Goal: Contribute content: Add original content to the website for others to see

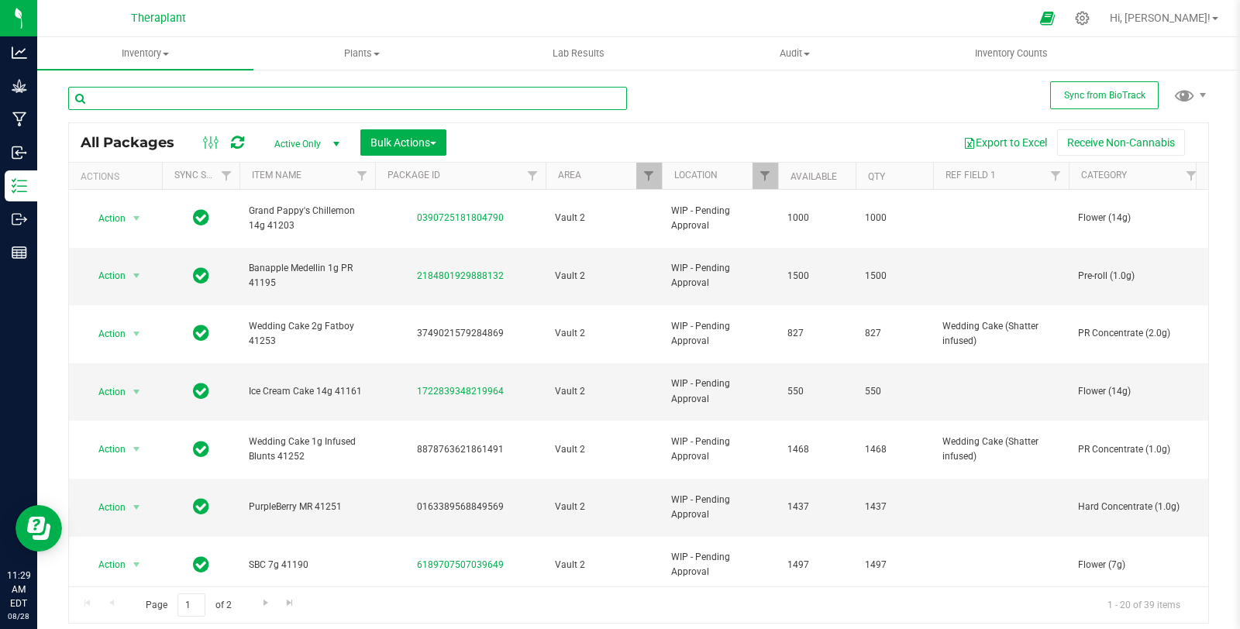
drag, startPoint x: 0, startPoint y: 0, endPoint x: 419, endPoint y: 95, distance: 429.2
click at [419, 95] on input "text" at bounding box center [347, 98] width 559 height 23
paste input "High Strength Savoti Capsules 41236"
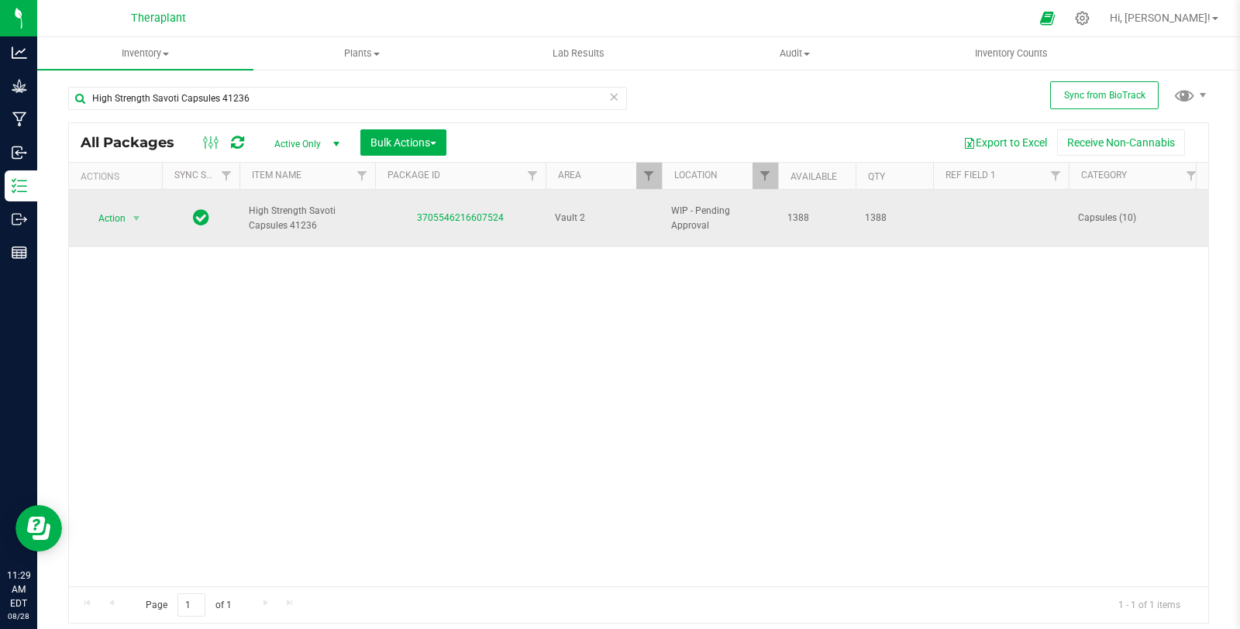
drag, startPoint x: 402, startPoint y: 209, endPoint x: 506, endPoint y: 225, distance: 105.8
click at [506, 225] on td "3705546216607524" at bounding box center [460, 218] width 171 height 57
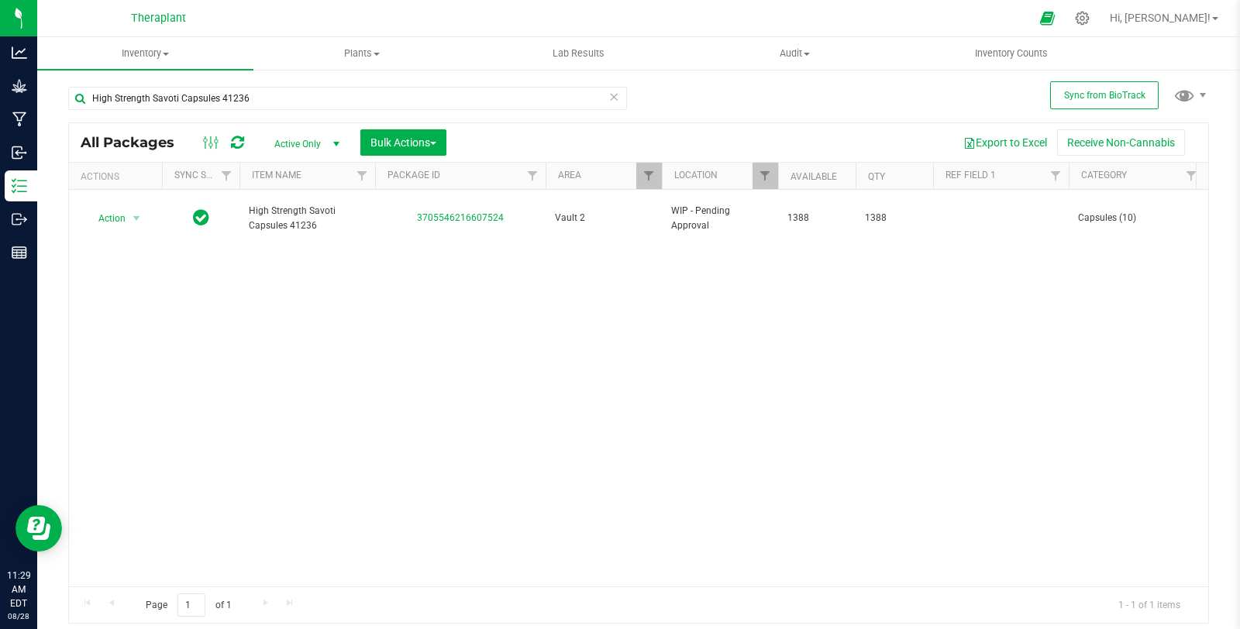
copy link "3705546216607524"
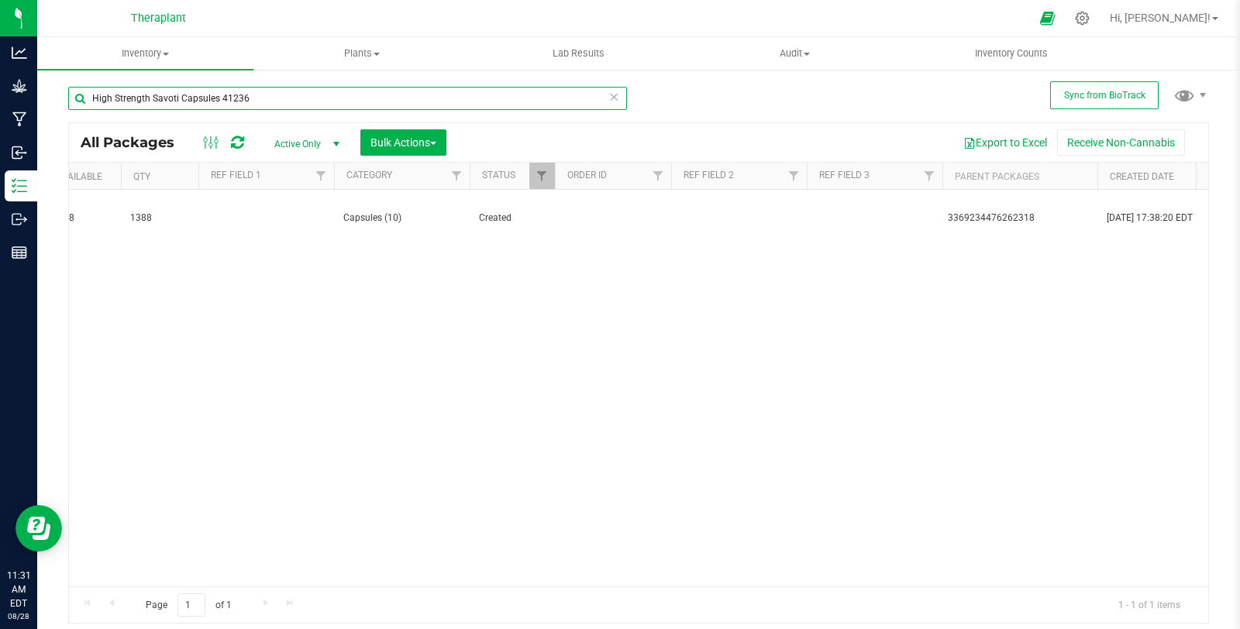
drag, startPoint x: 284, startPoint y: 98, endPoint x: 40, endPoint y: 127, distance: 245.1
click at [40, 127] on div "Sync from BioTrack High Strength Savoti Capsules 41236 All Packages Active Only…" at bounding box center [638, 304] width 1203 height 473
paste input "Wedding Cruiser MT 41227"
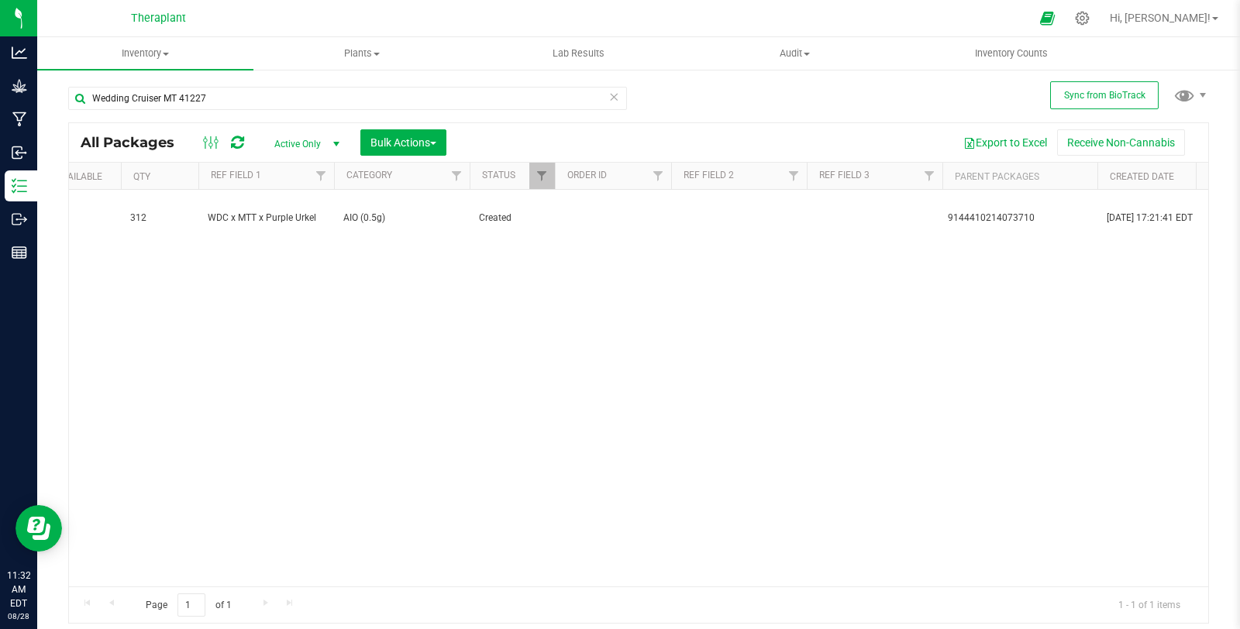
drag, startPoint x: 446, startPoint y: 571, endPoint x: 243, endPoint y: 583, distance: 203.5
click at [240, 583] on div "Action Action Adjust qty Create package Edit attributes Global inventory Locate…" at bounding box center [639, 388] width 1140 height 397
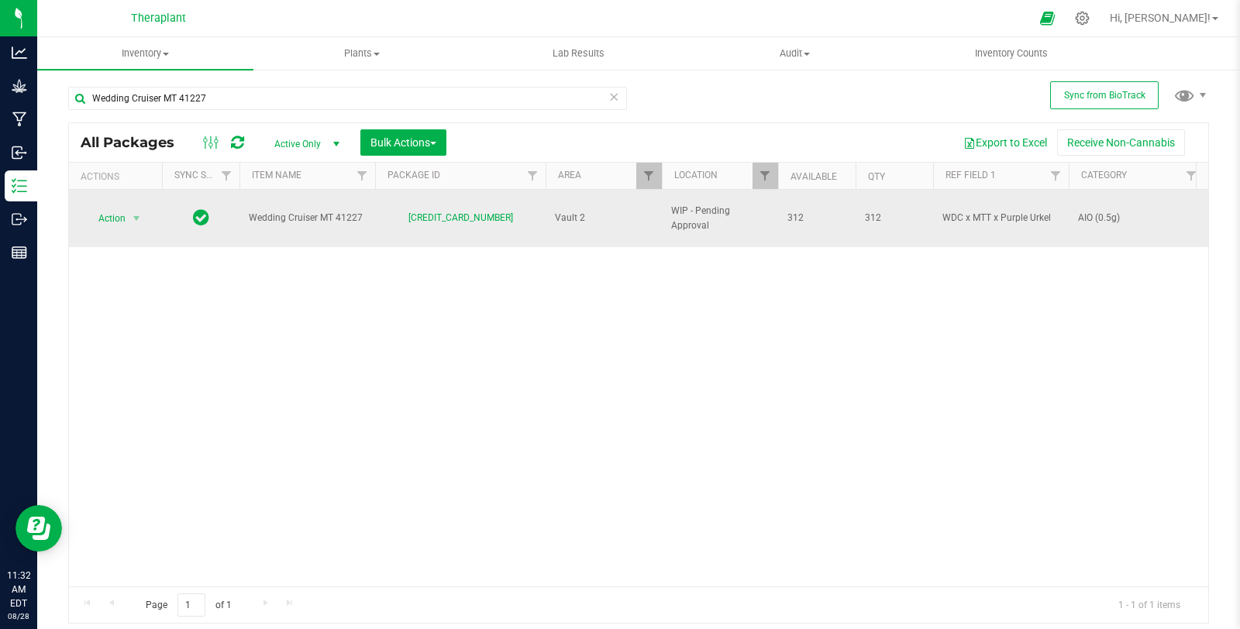
drag, startPoint x: 478, startPoint y: 210, endPoint x: 519, endPoint y: 211, distance: 41.9
click at [519, 211] on div "[CREDIT_CARD_NUMBER]" at bounding box center [460, 218] width 175 height 15
copy link "[CREDIT_CARD_NUMBER]"
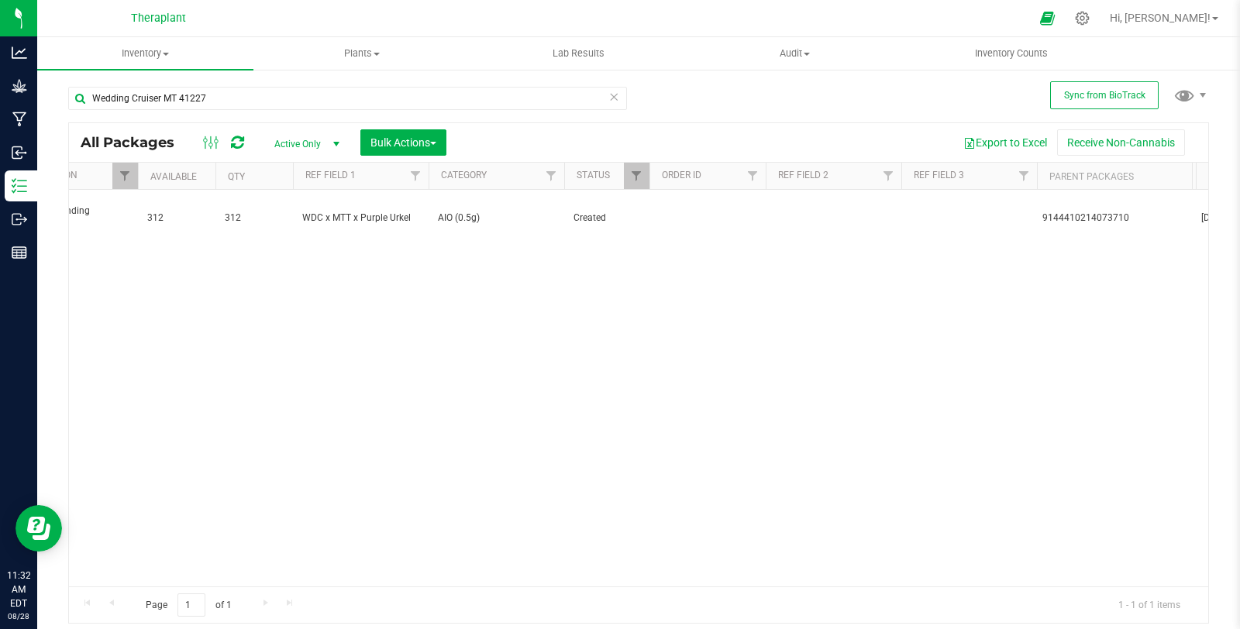
scroll to position [0, 917]
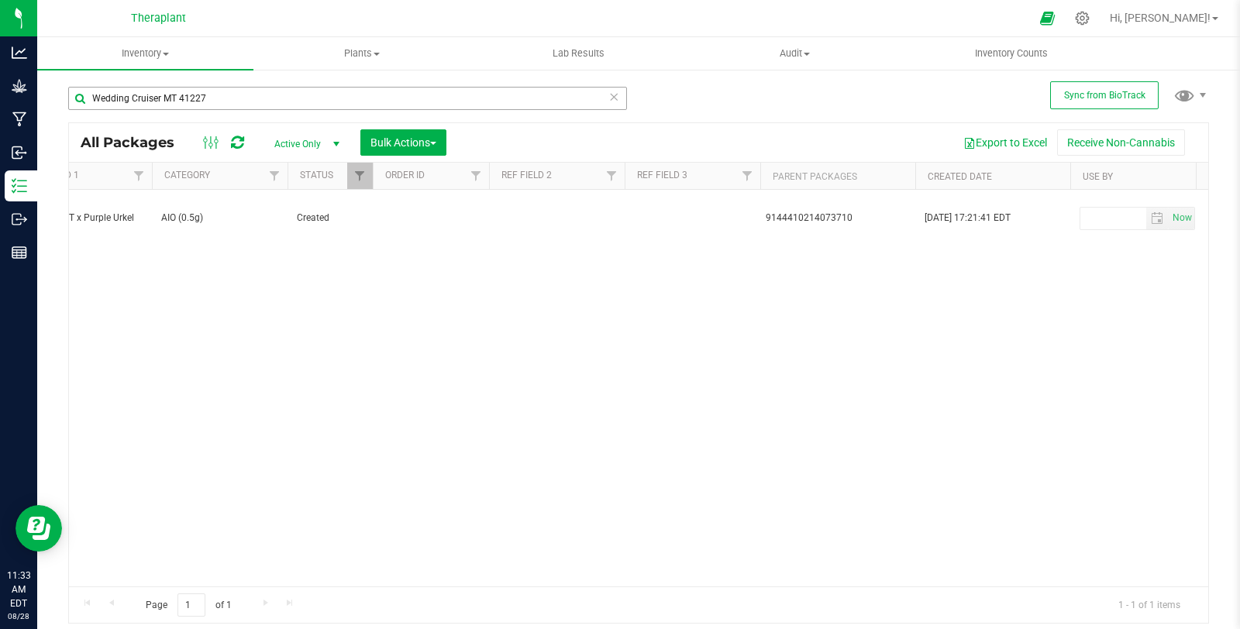
drag, startPoint x: 266, startPoint y: 83, endPoint x: 155, endPoint y: 108, distance: 113.6
click at [155, 108] on div "Wedding Cruiser MT 41227" at bounding box center [353, 98] width 571 height 50
drag, startPoint x: 227, startPoint y: 101, endPoint x: 74, endPoint y: 102, distance: 152.7
click at [74, 102] on input "Wedding Cruiser MT 41227" at bounding box center [347, 98] width 559 height 23
paste input "SBC 41229"
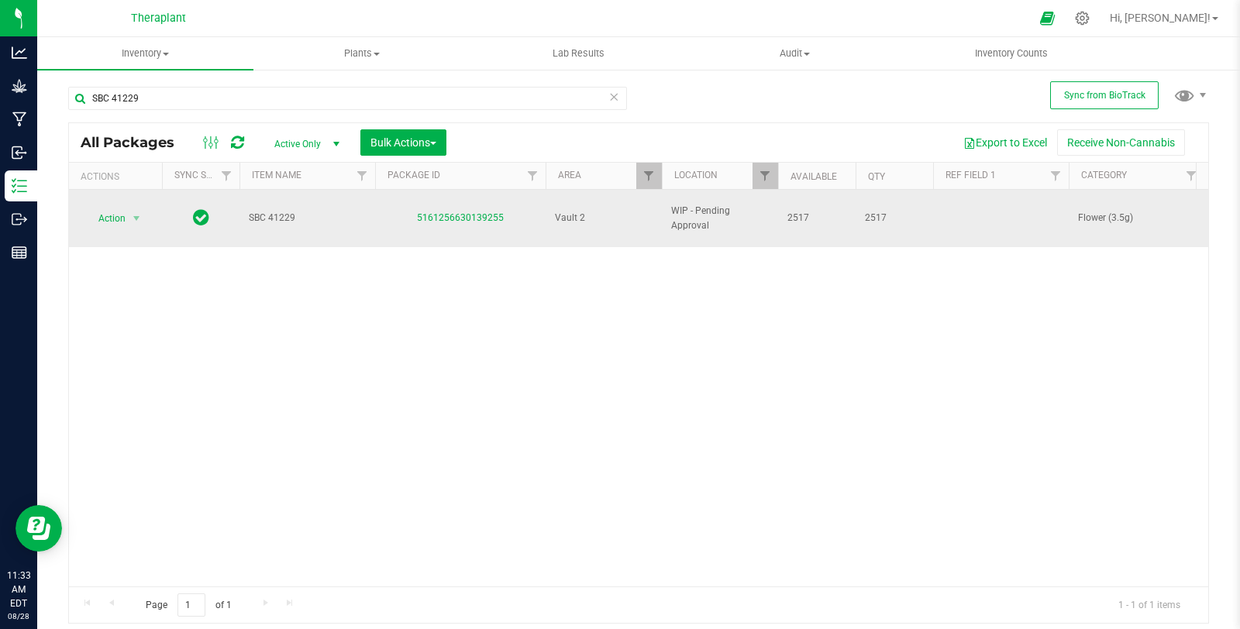
drag, startPoint x: 410, startPoint y: 203, endPoint x: 535, endPoint y: 206, distance: 124.9
click at [535, 206] on td "5161256630139255" at bounding box center [460, 218] width 171 height 57
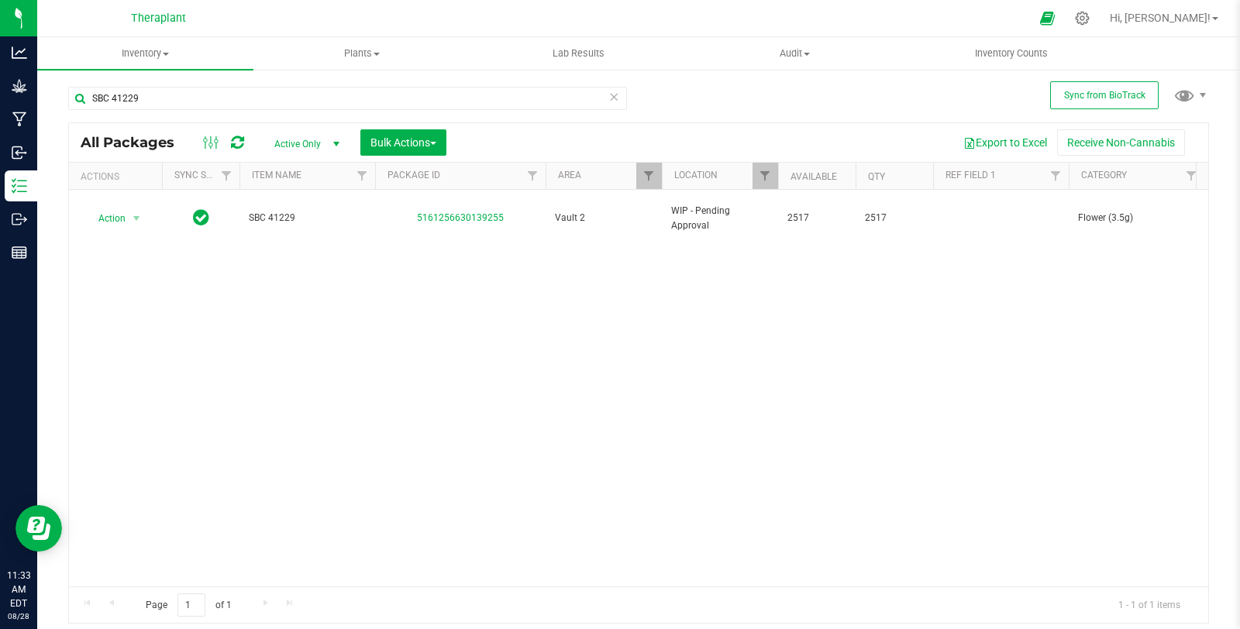
copy link "5161256630139255"
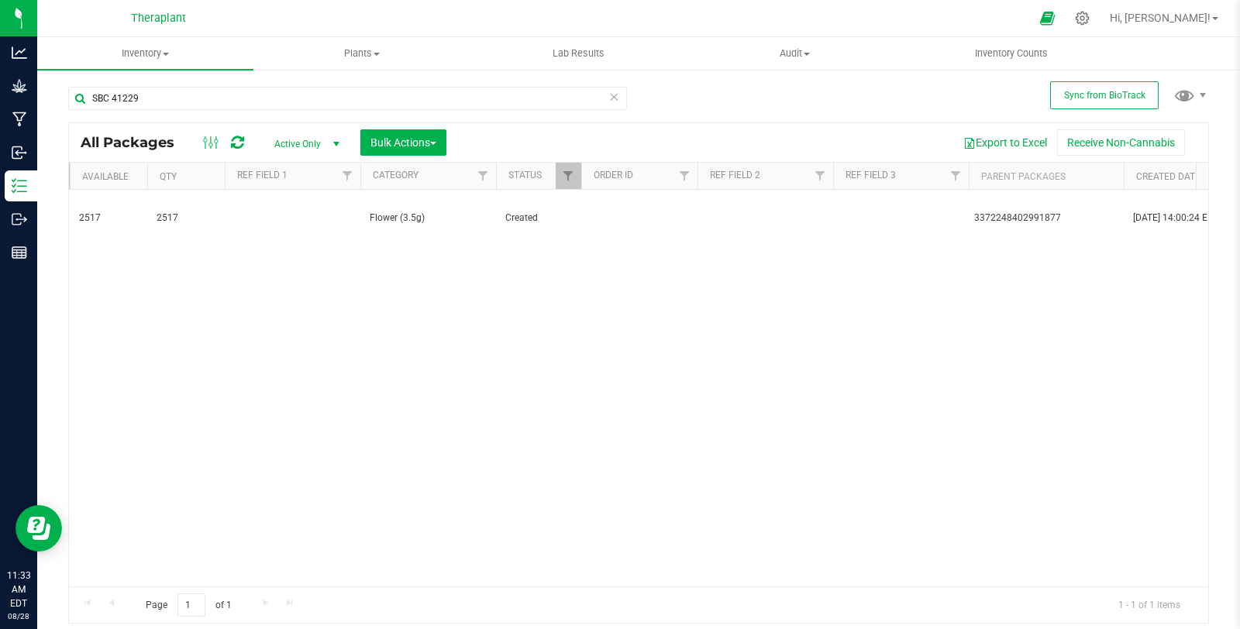
scroll to position [0, 710]
drag, startPoint x: 178, startPoint y: 105, endPoint x: 67, endPoint y: 99, distance: 110.2
click at [68, 99] on input "SBC 41229" at bounding box center [347, 98] width 559 height 23
paste input "ForeverBerry Vape 41232"
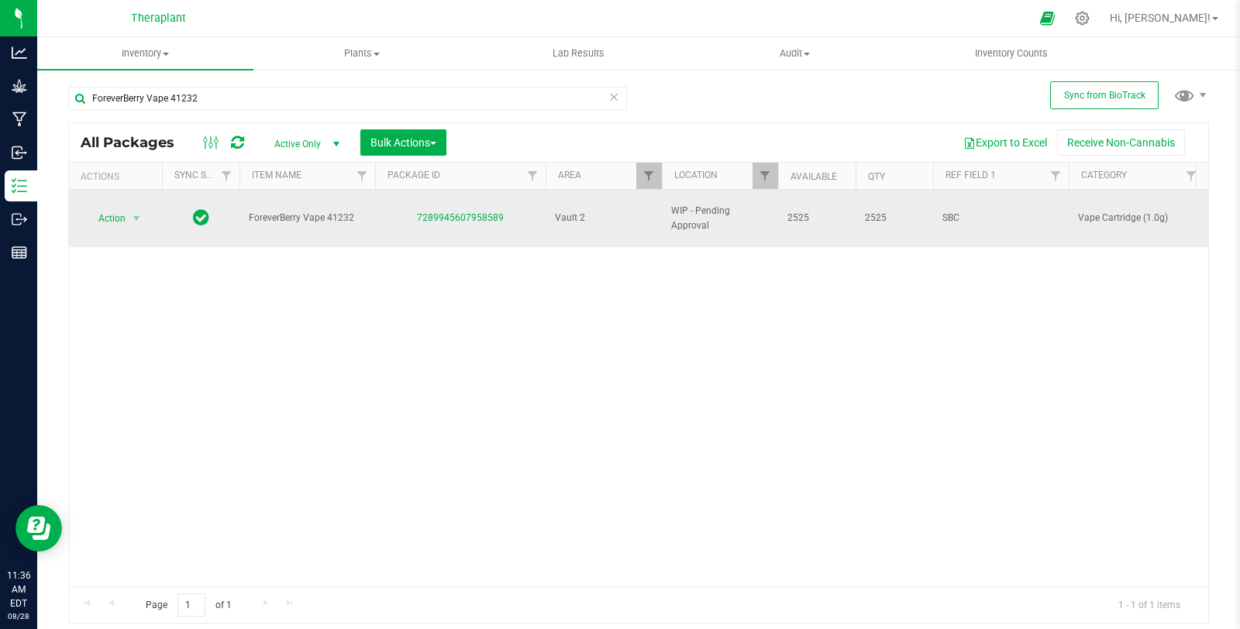
drag, startPoint x: 410, startPoint y: 209, endPoint x: 517, endPoint y: 212, distance: 107.0
click at [517, 212] on div "7289945607958589" at bounding box center [460, 218] width 175 height 15
copy link "7289945607958589"
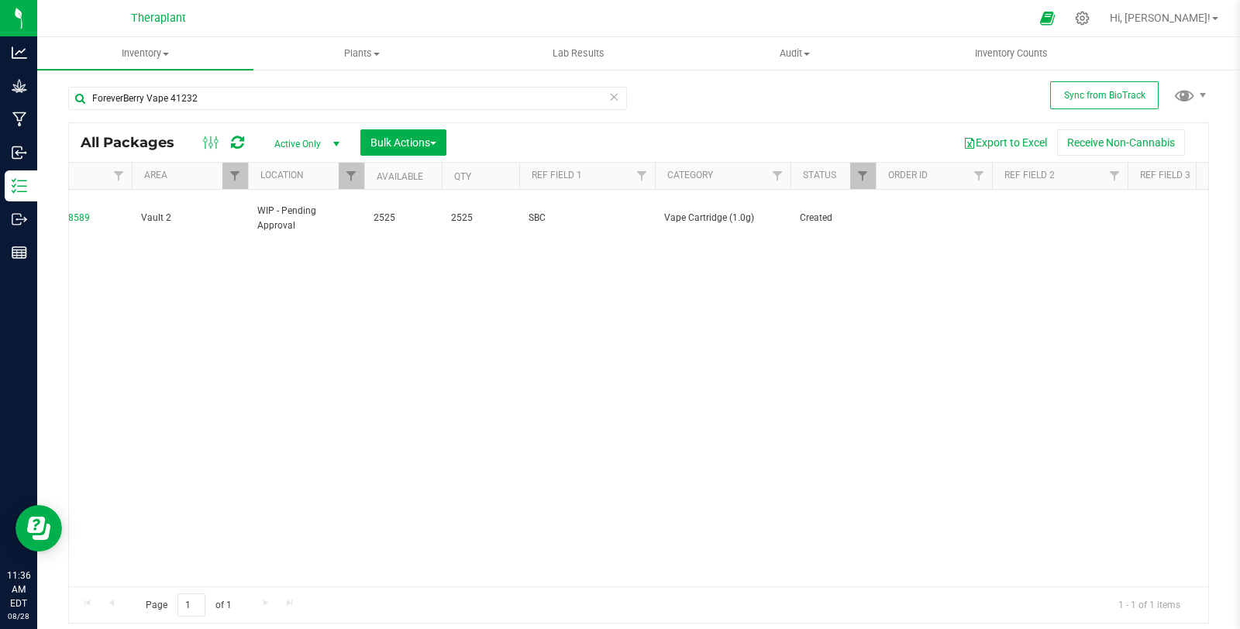
scroll to position [0, 636]
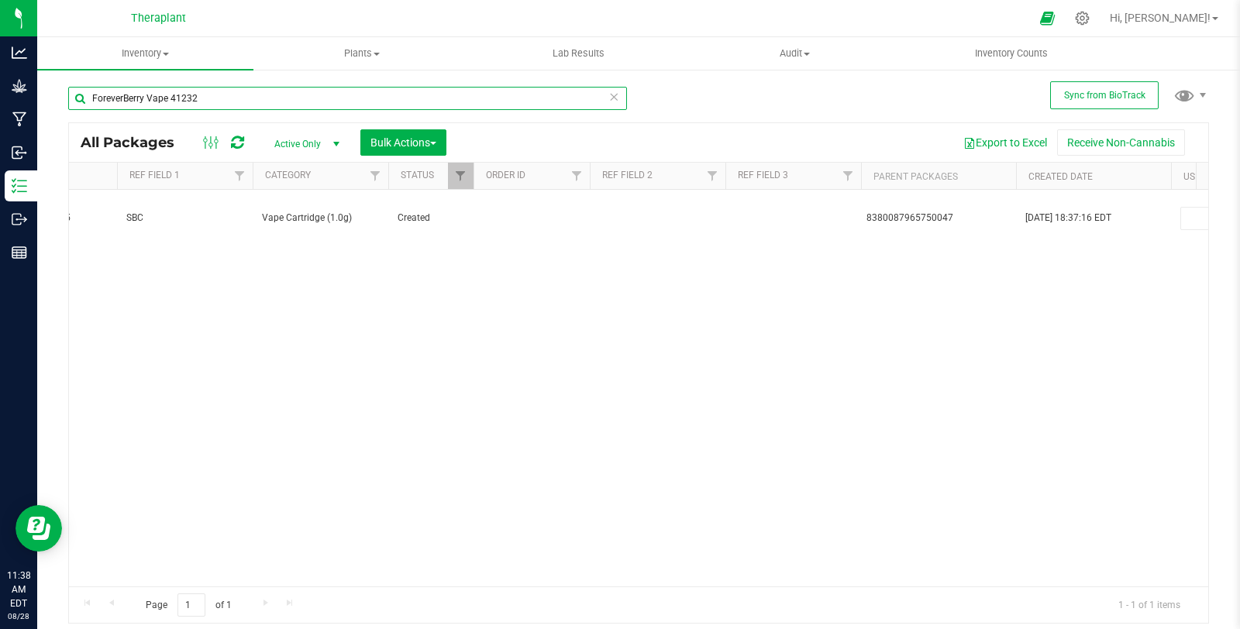
drag, startPoint x: 222, startPoint y: 96, endPoint x: 71, endPoint y: 119, distance: 153.6
click at [70, 112] on div "ForeverBerry Vape 41232" at bounding box center [347, 105] width 559 height 36
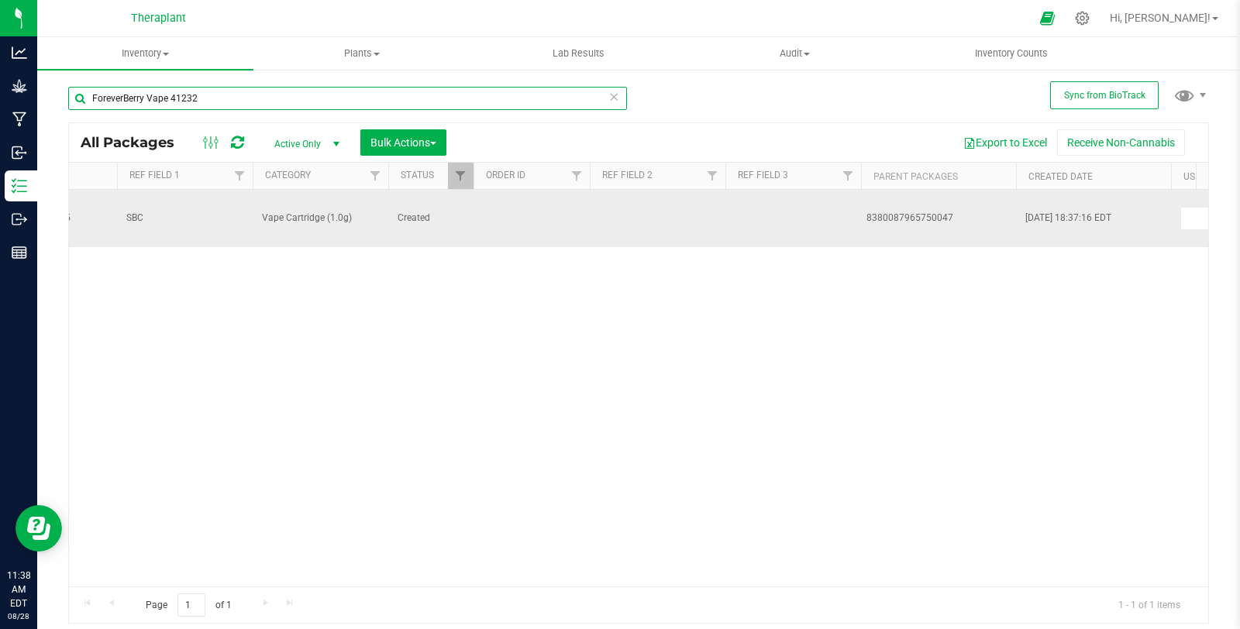
paste input "MT 41234"
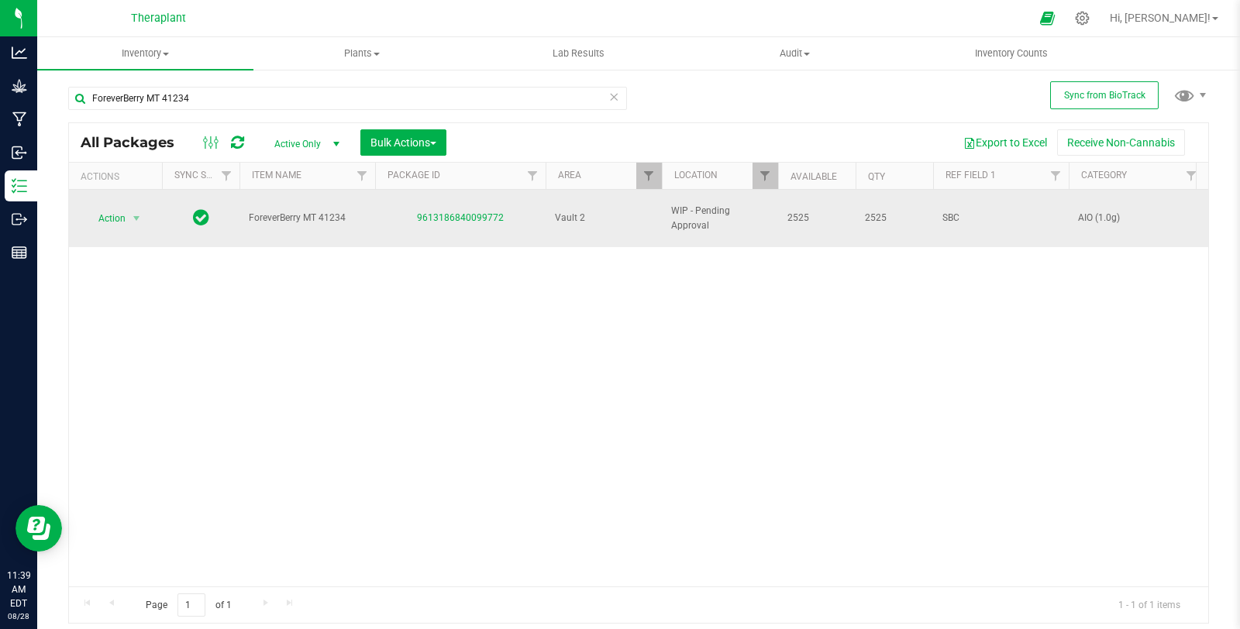
drag, startPoint x: 409, startPoint y: 214, endPoint x: 526, endPoint y: 214, distance: 117.1
click at [526, 214] on div "9613186840099772" at bounding box center [460, 218] width 175 height 15
copy link "9613186840099772"
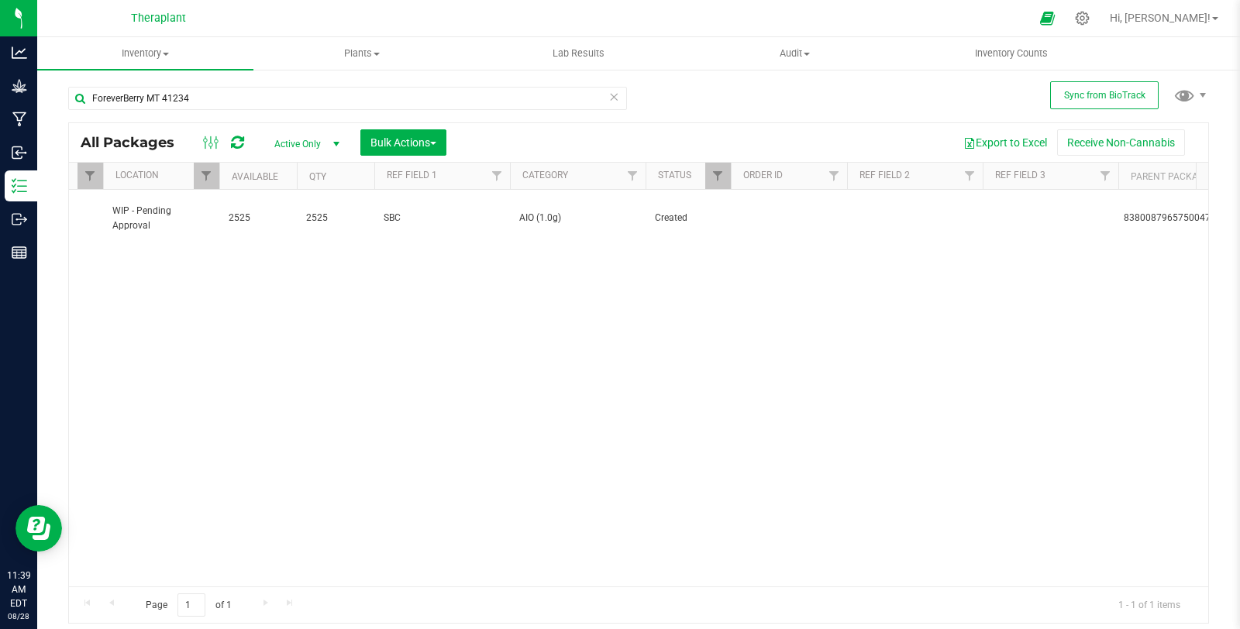
scroll to position [0, 629]
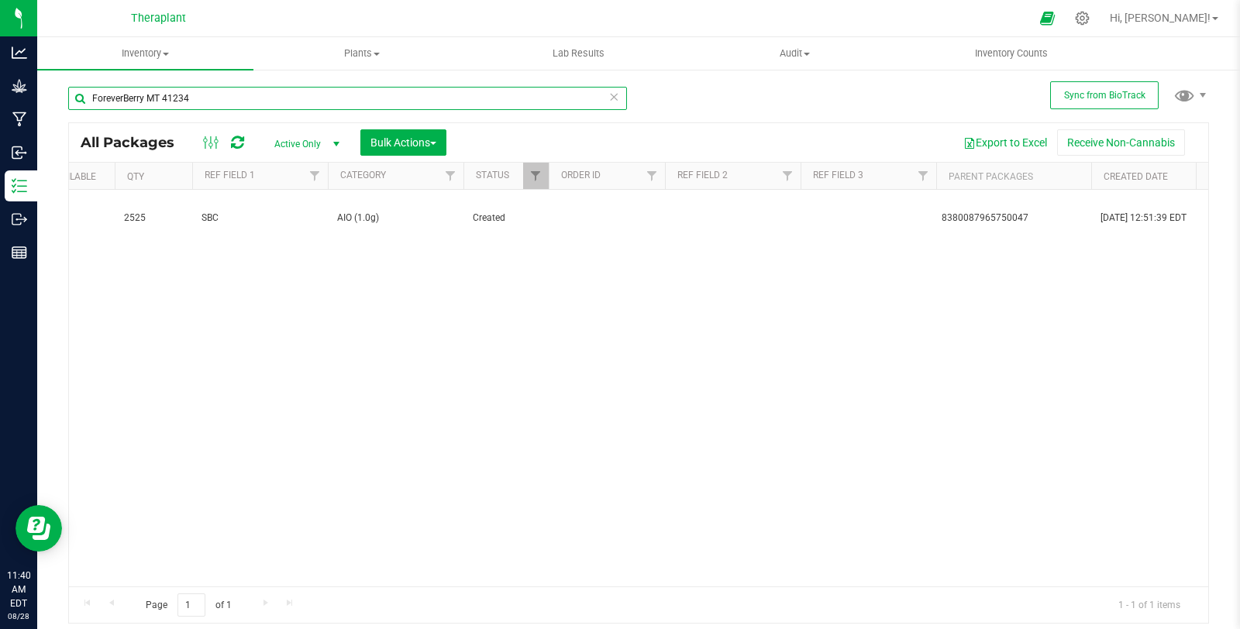
drag, startPoint x: 257, startPoint y: 97, endPoint x: 75, endPoint y: 95, distance: 182.2
click at [78, 95] on input "ForeverBerry MT 41234" at bounding box center [347, 98] width 559 height 23
paste input "Banapple Medellin 41237"
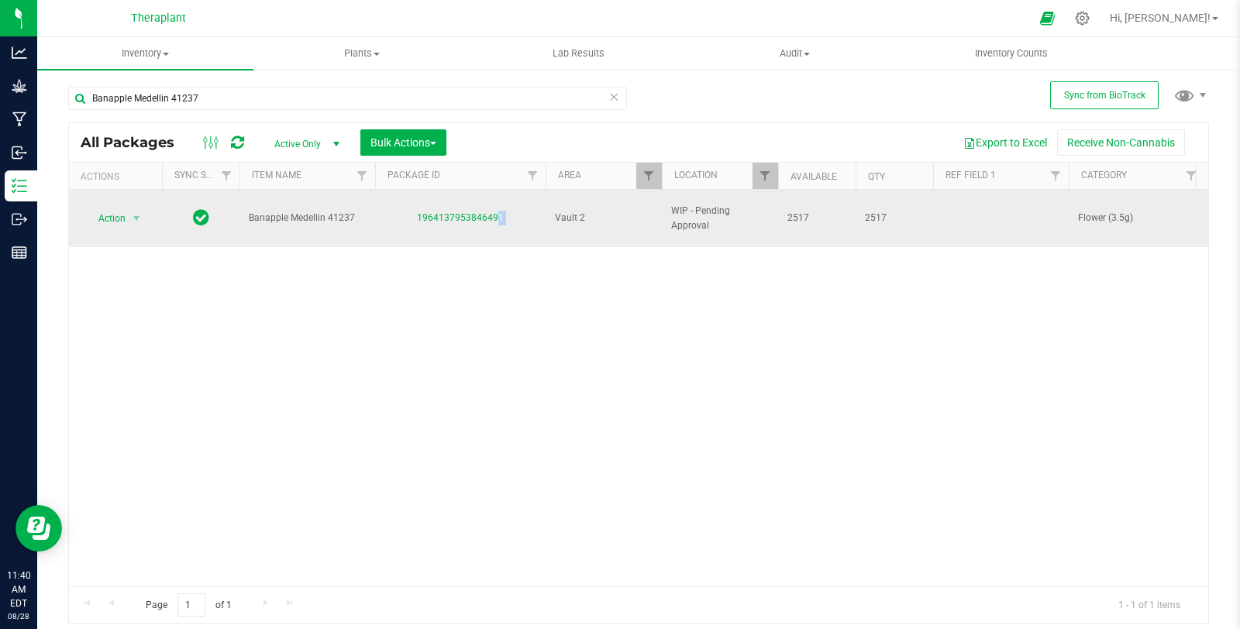
drag, startPoint x: 415, startPoint y: 213, endPoint x: 547, endPoint y: 210, distance: 131.8
copy tr "1964137953846491"
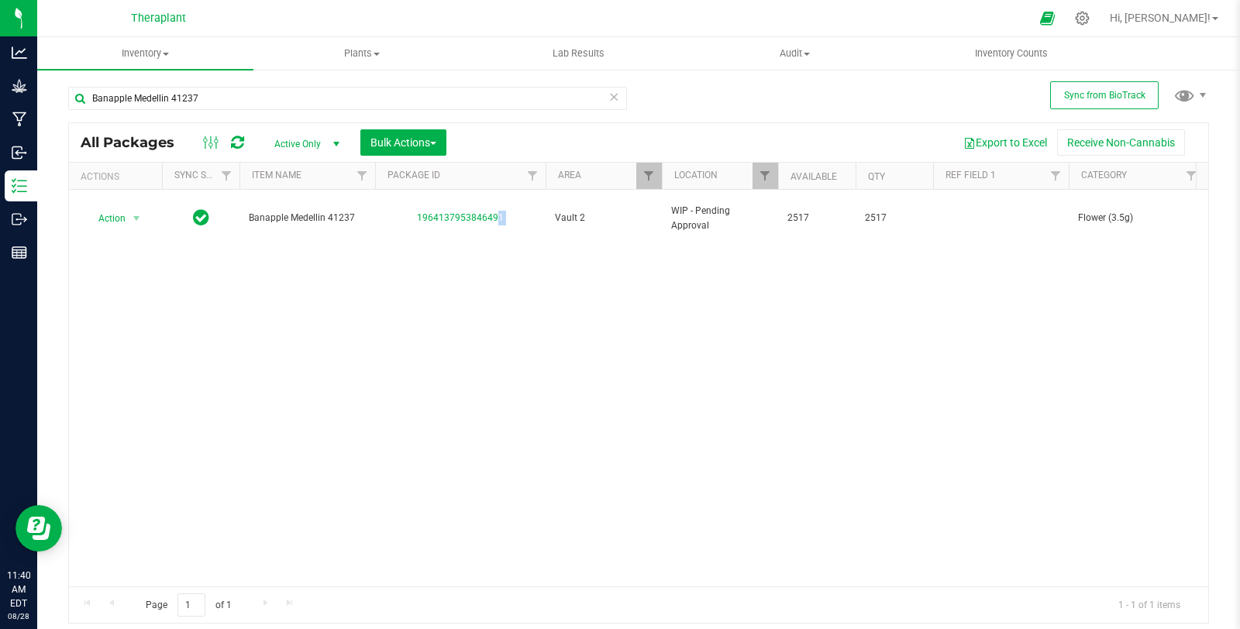
copy link "1964137953846491"
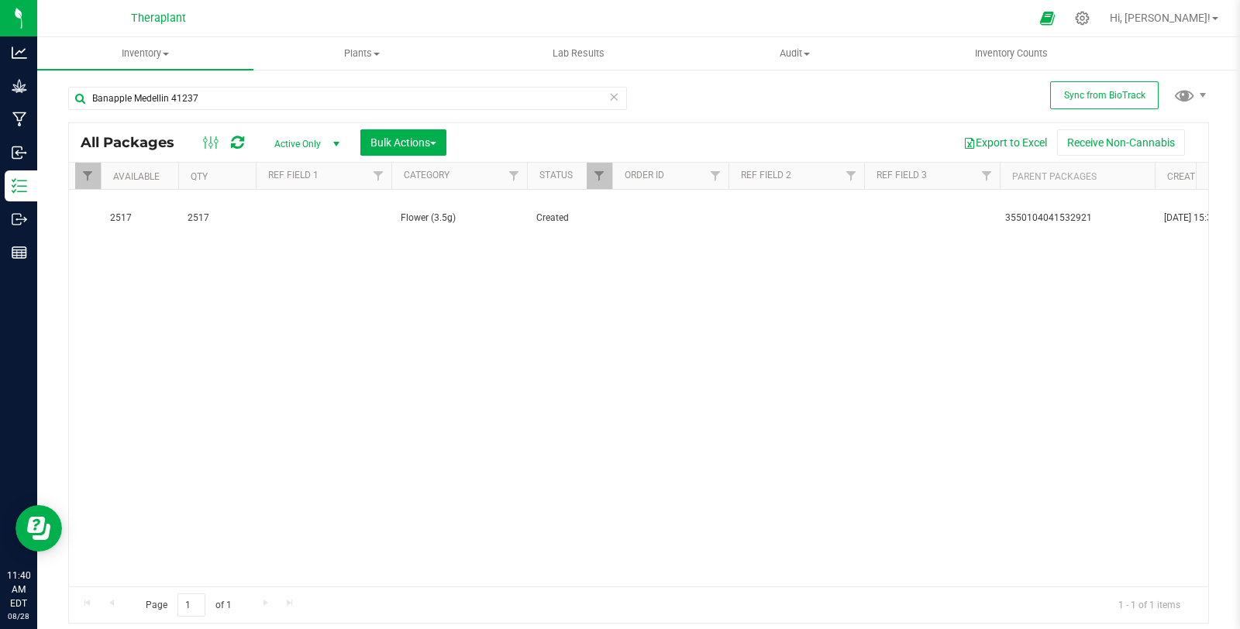
scroll to position [0, 750]
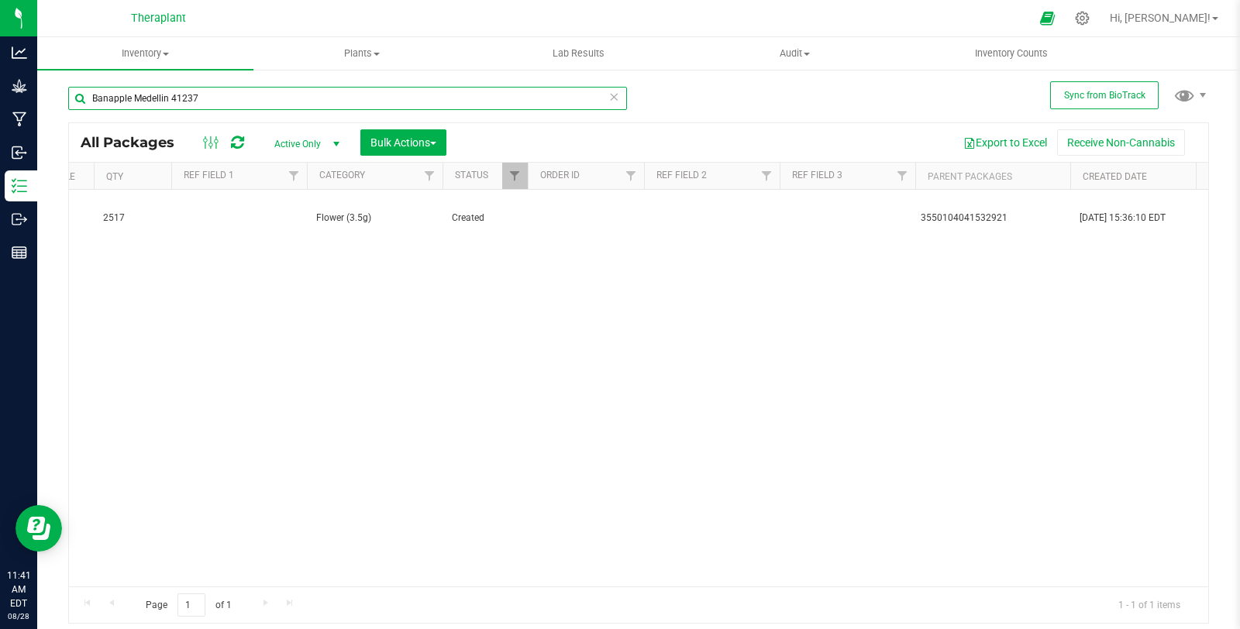
drag, startPoint x: 229, startPoint y: 91, endPoint x: 44, endPoint y: 105, distance: 185.0
click at [44, 105] on div "Sync from BioTrack Banapple Medellin 41237 All Packages Active Only Active Only…" at bounding box center [638, 304] width 1203 height 473
paste input "Lato 1g Infused Blunts 41231"
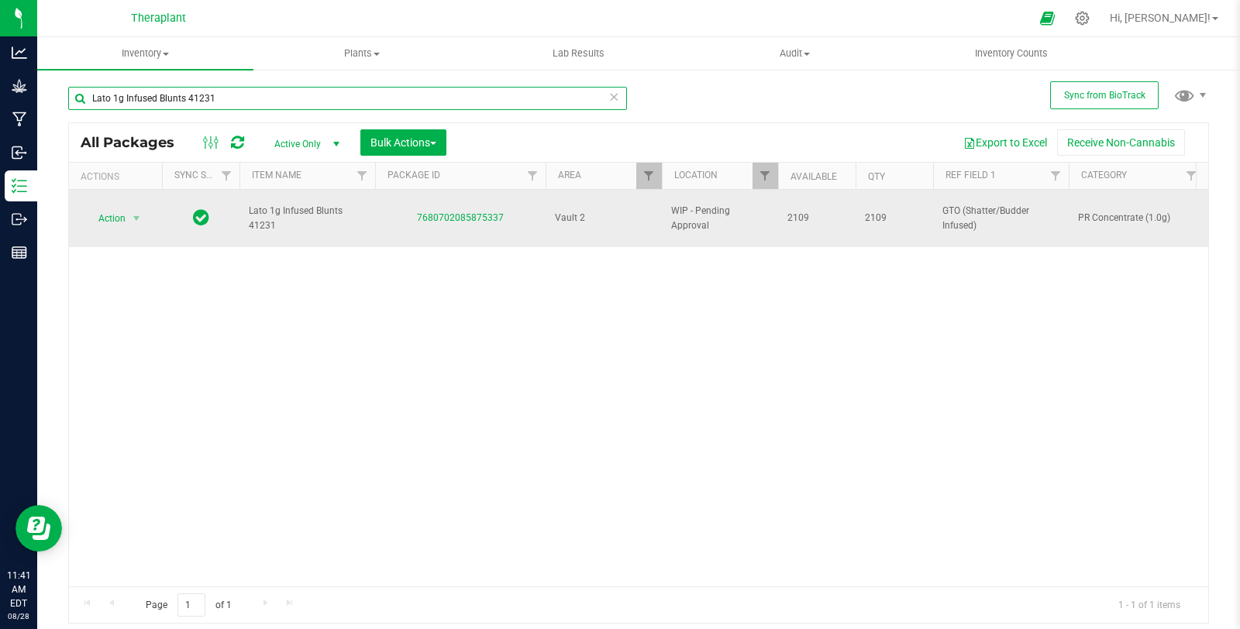
type input "Lato 1g Infused Blunts 41231"
drag, startPoint x: 402, startPoint y: 213, endPoint x: 503, endPoint y: 204, distance: 101.2
click at [503, 211] on div "7680702085875337" at bounding box center [460, 218] width 175 height 15
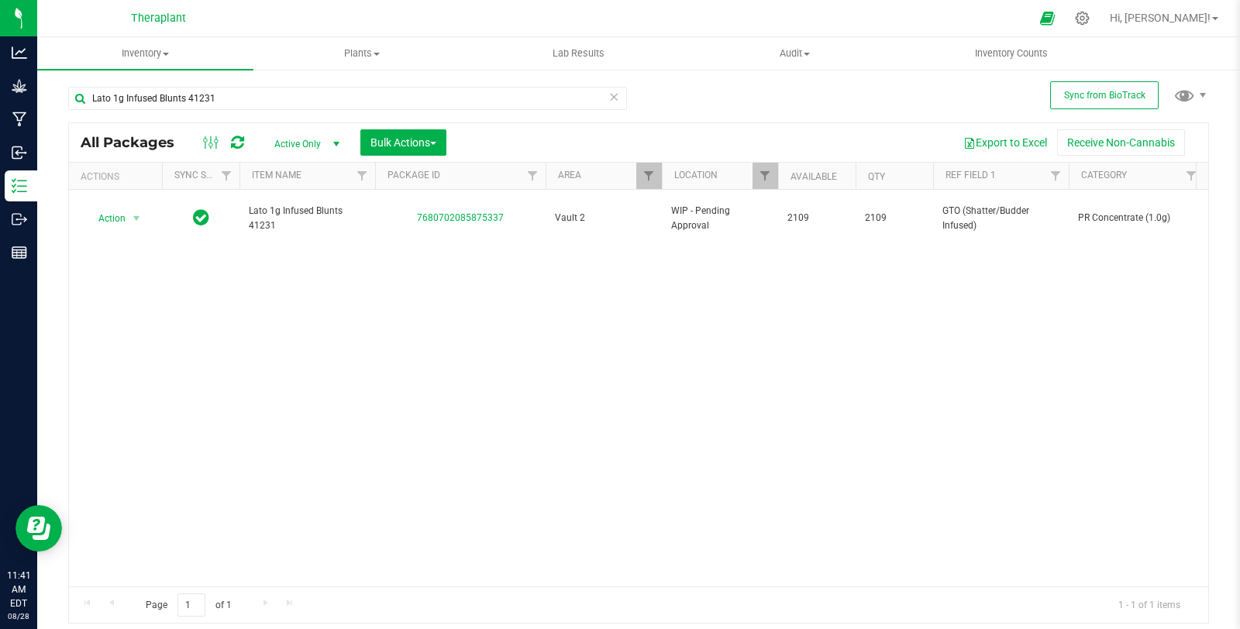
copy link "7680702085875337"
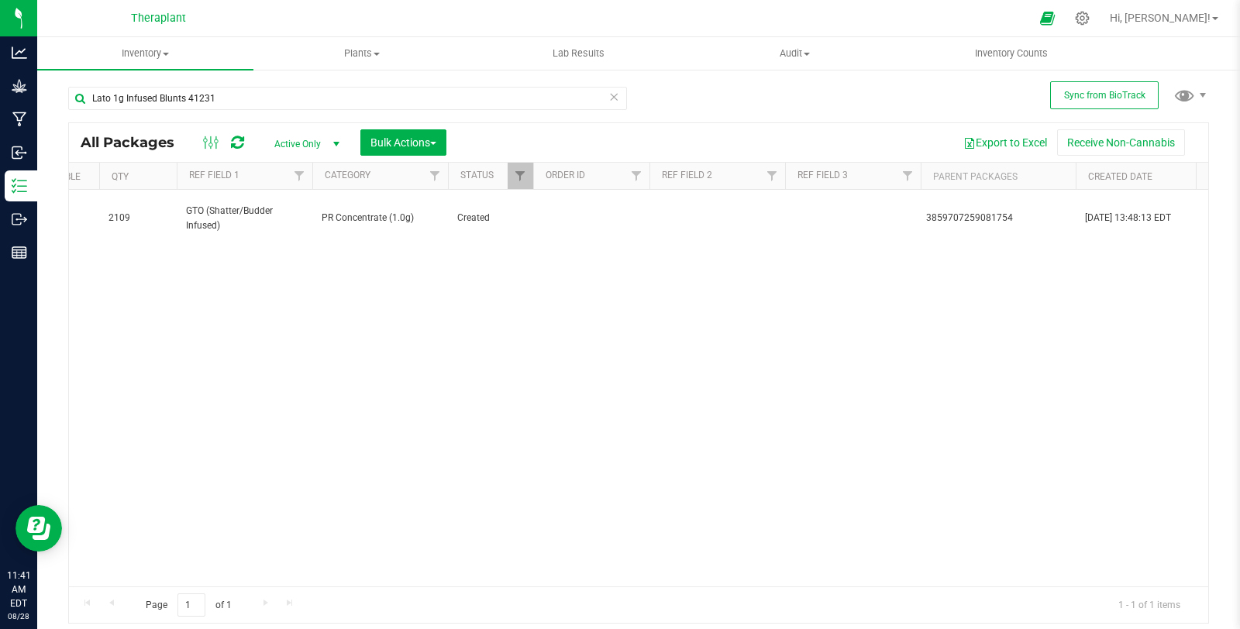
scroll to position [0, 838]
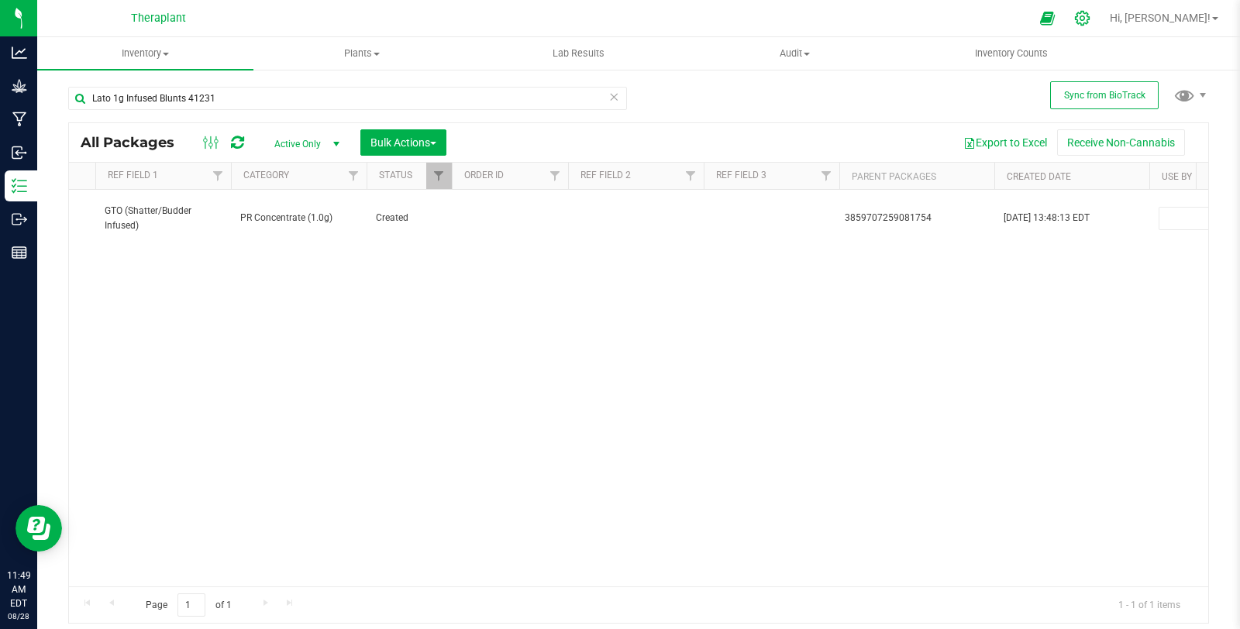
click at [1091, 16] on icon at bounding box center [1082, 18] width 16 height 16
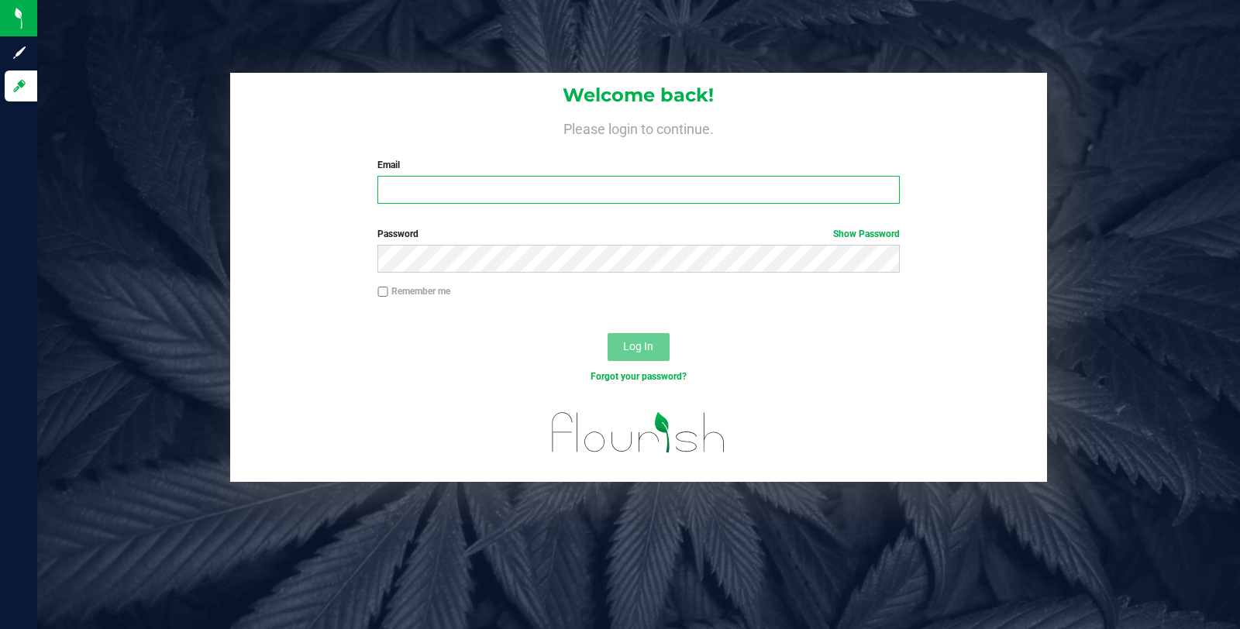
type input "[PERSON_NAME][EMAIL_ADDRESS][DOMAIN_NAME]"
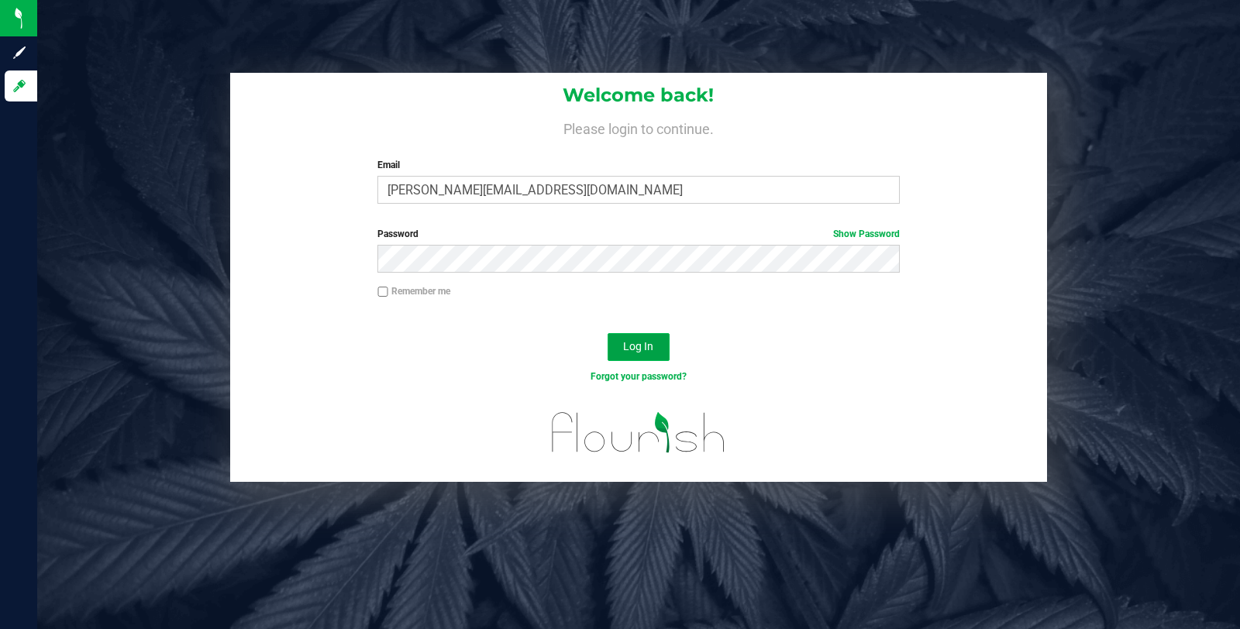
click at [636, 350] on span "Log In" at bounding box center [638, 346] width 30 height 12
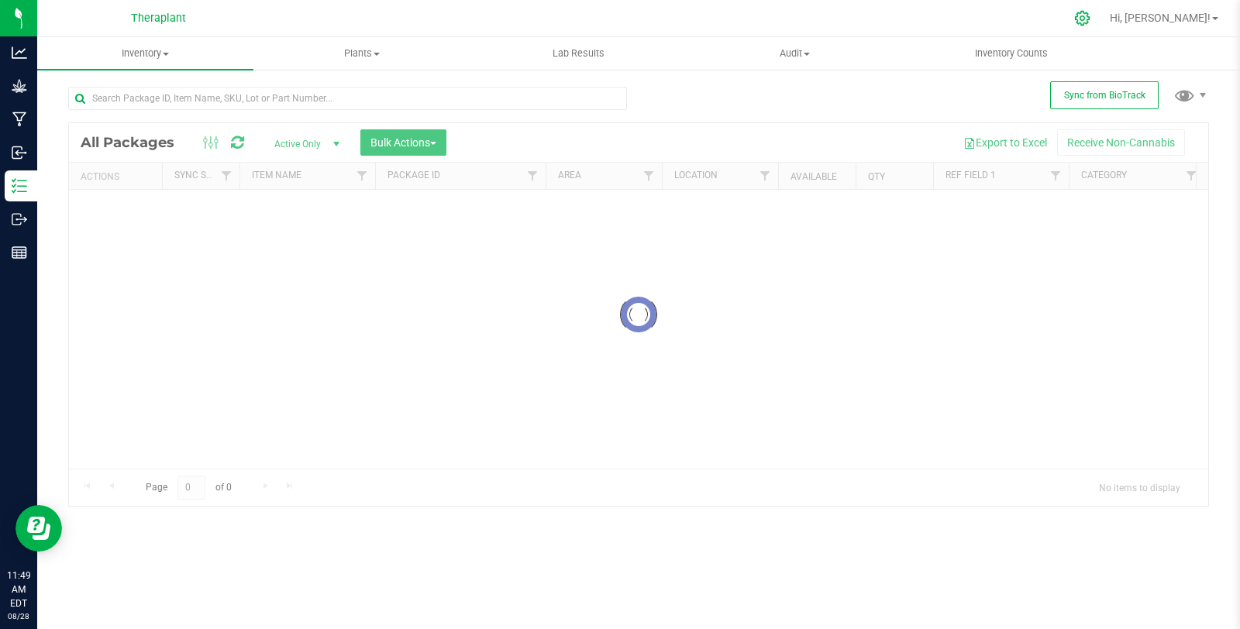
click at [1130, 16] on div "Theraplant Hi, [PERSON_NAME]! Inventory All packages All inventory Waste log Cr…" at bounding box center [638, 314] width 1203 height 629
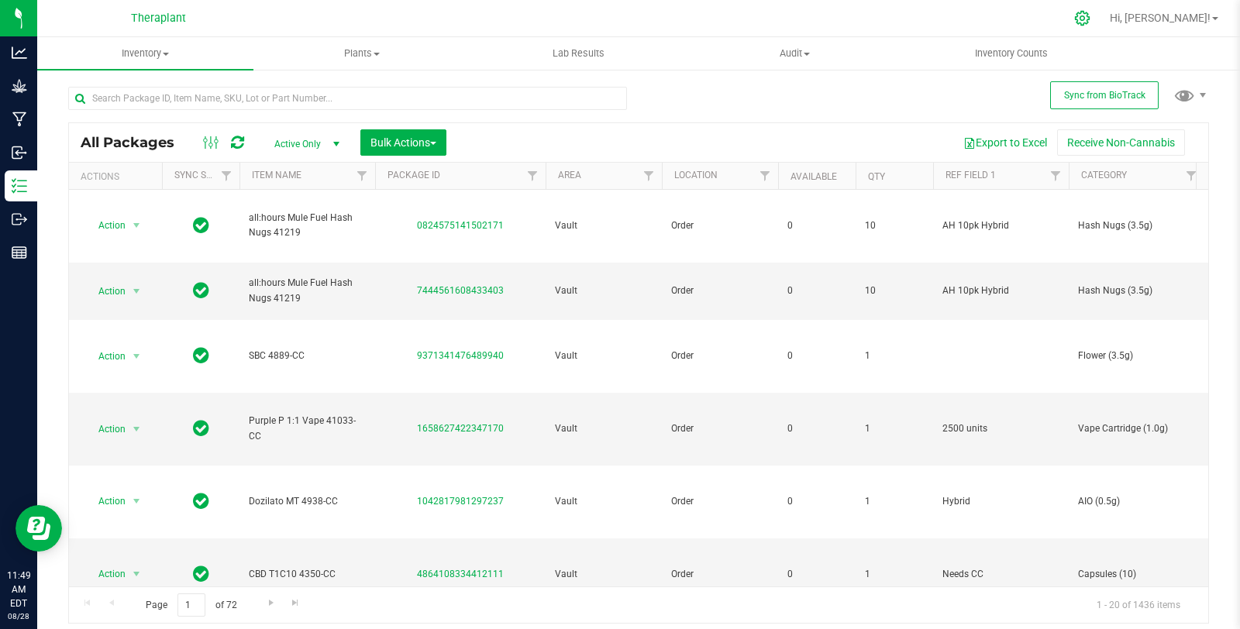
click at [1091, 18] on icon at bounding box center [1082, 18] width 16 height 16
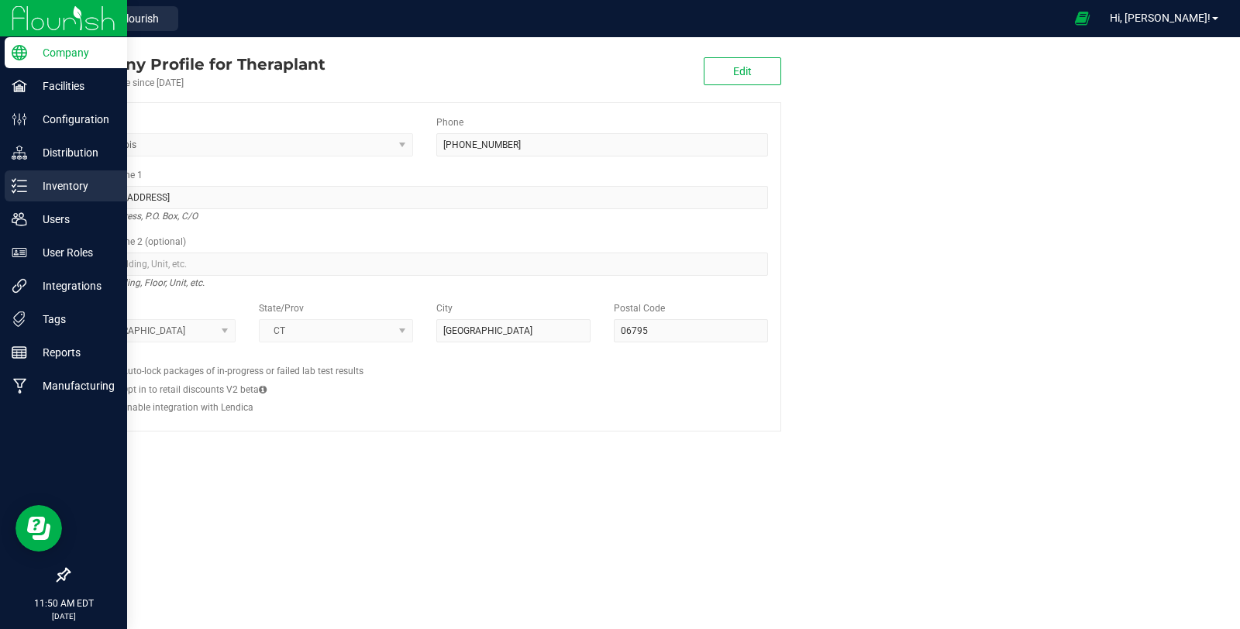
click at [12, 185] on icon at bounding box center [13, 186] width 3 height 2
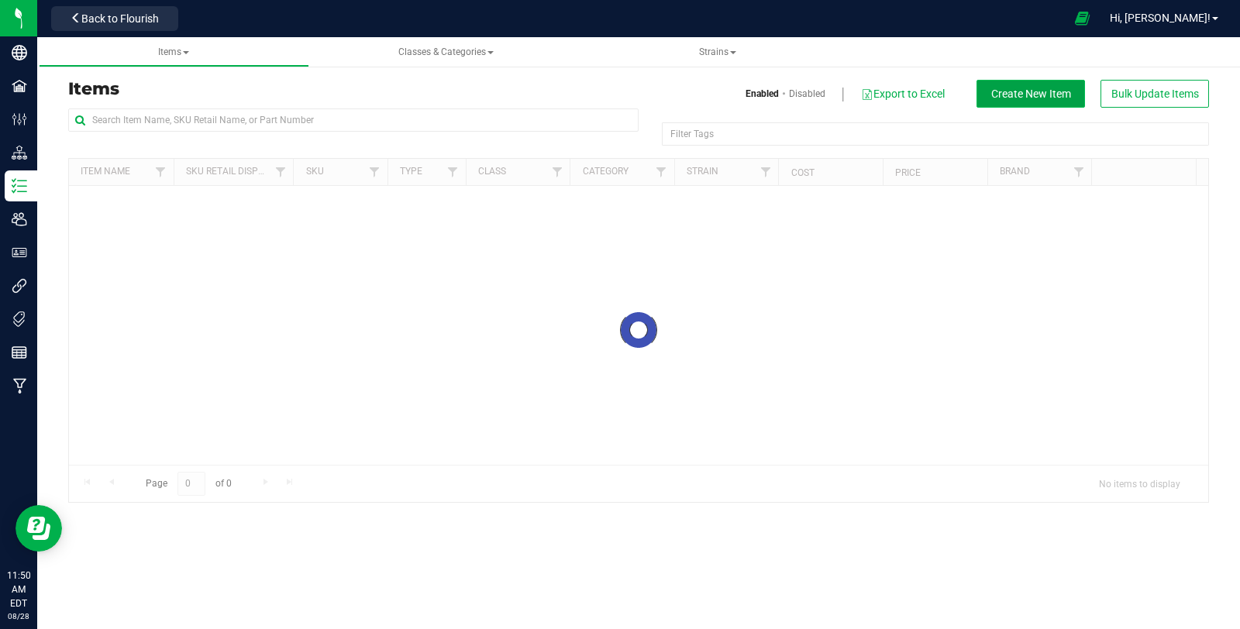
click at [997, 105] on button "Create New Item" at bounding box center [1031, 94] width 109 height 28
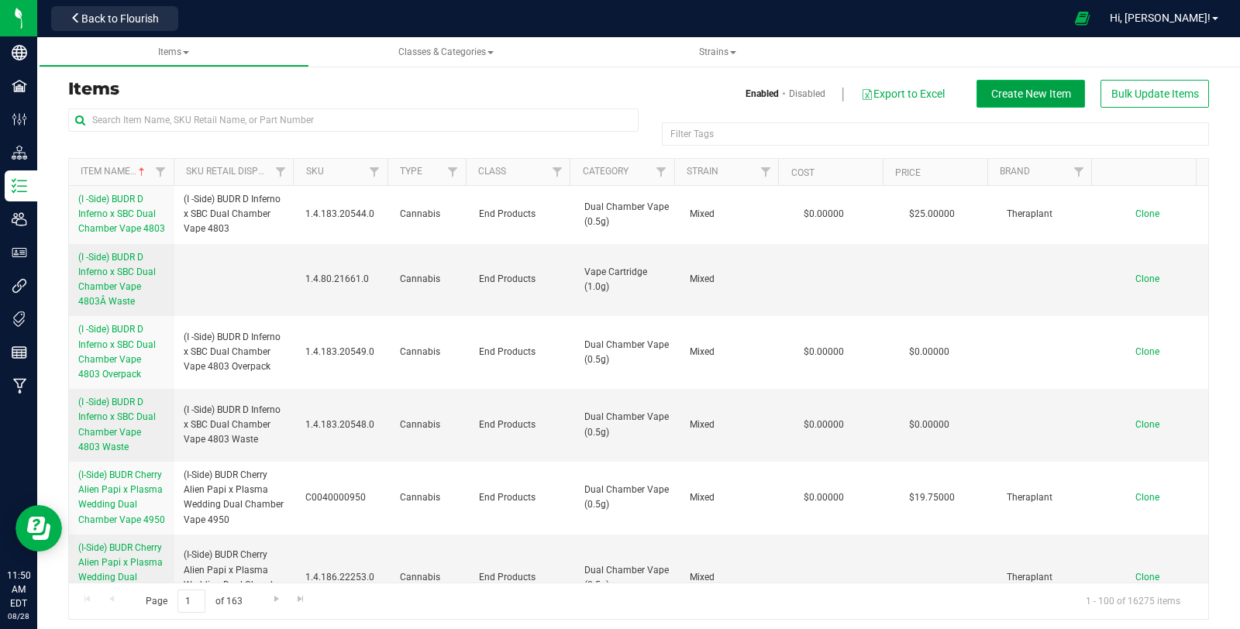
click at [988, 100] on button "Create New Item" at bounding box center [1031, 94] width 109 height 28
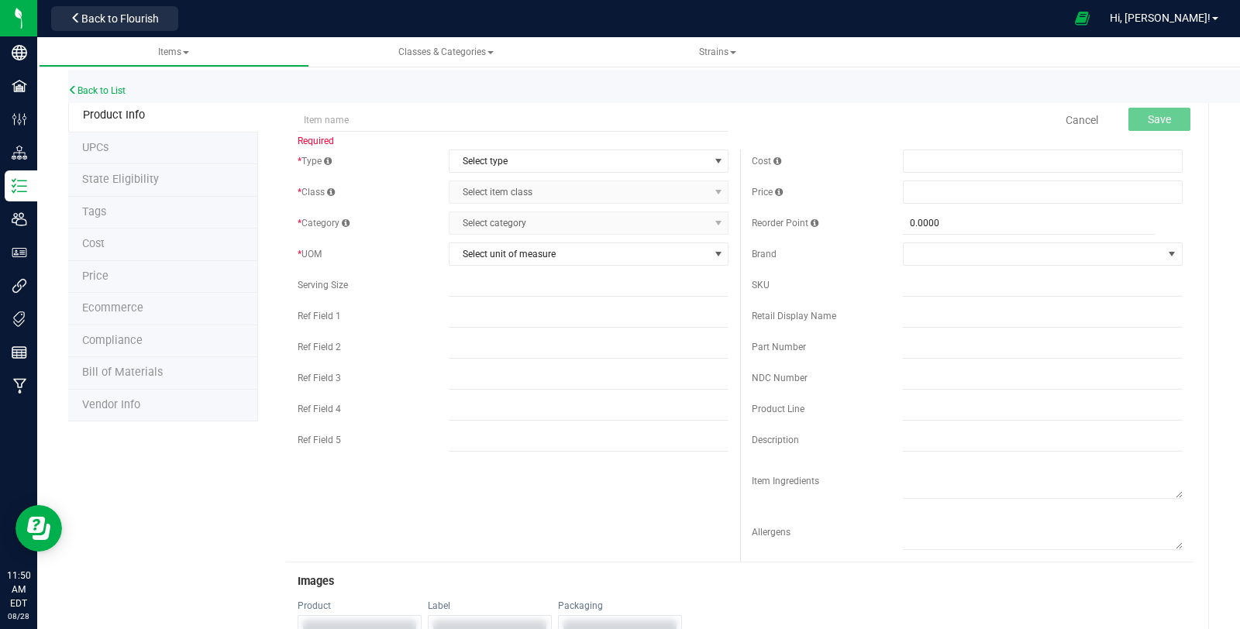
click at [473, 172] on div "* Type Select type Select type Cannabis Non-Inventory Raw Materials Supplies * …" at bounding box center [513, 305] width 454 height 310
click at [478, 159] on span "Select type" at bounding box center [579, 161] width 259 height 22
click at [485, 191] on li "Cannabis" at bounding box center [583, 186] width 275 height 23
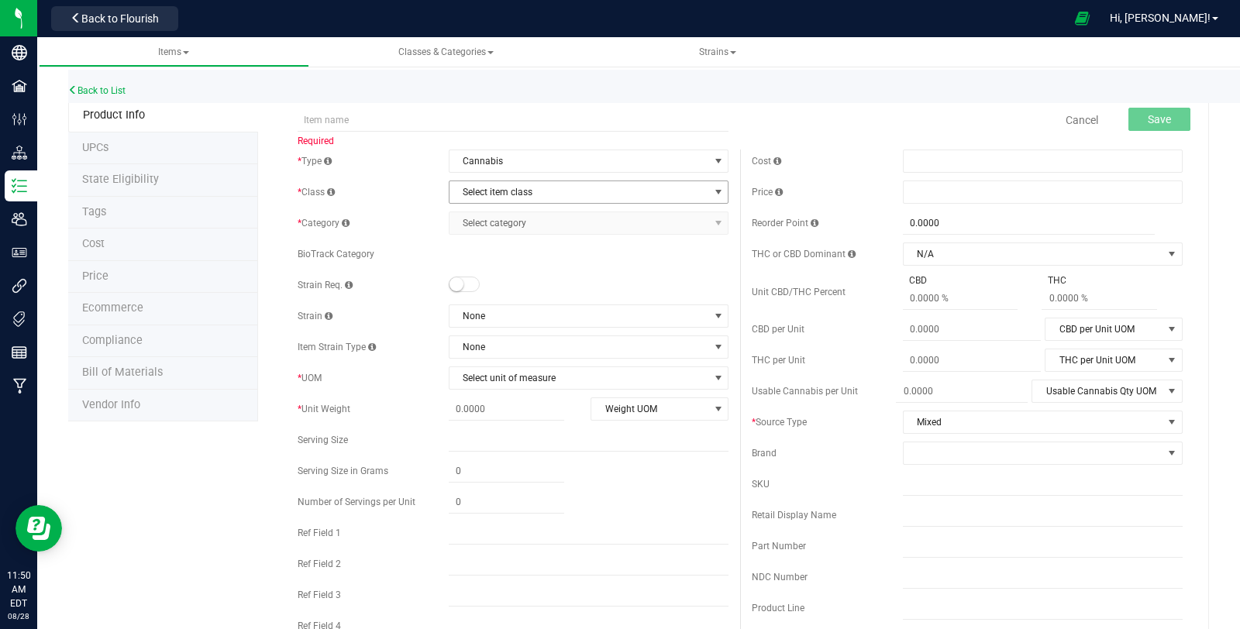
click at [485, 191] on body "Company Facilities Configuration Distribution Inventory Users User Roles Integr…" at bounding box center [620, 314] width 1240 height 629
click at [487, 187] on span "Select item class" at bounding box center [579, 192] width 259 height 22
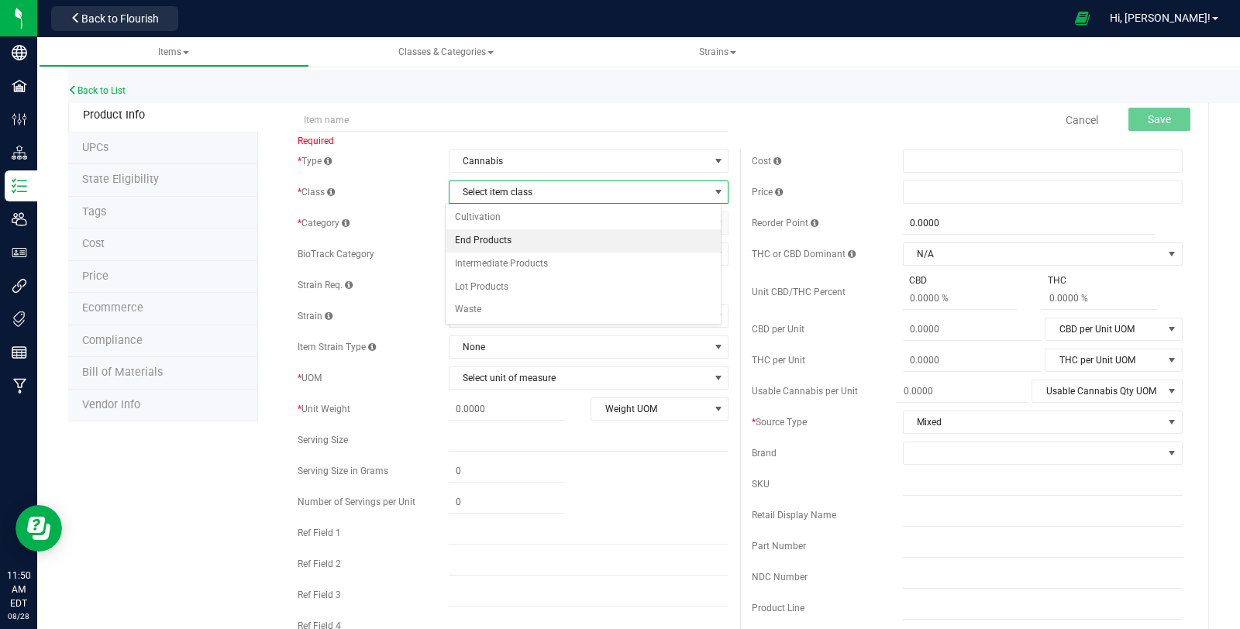
click at [497, 245] on li "End Products" at bounding box center [583, 240] width 275 height 23
click at [500, 222] on span "Select category" at bounding box center [579, 223] width 259 height 22
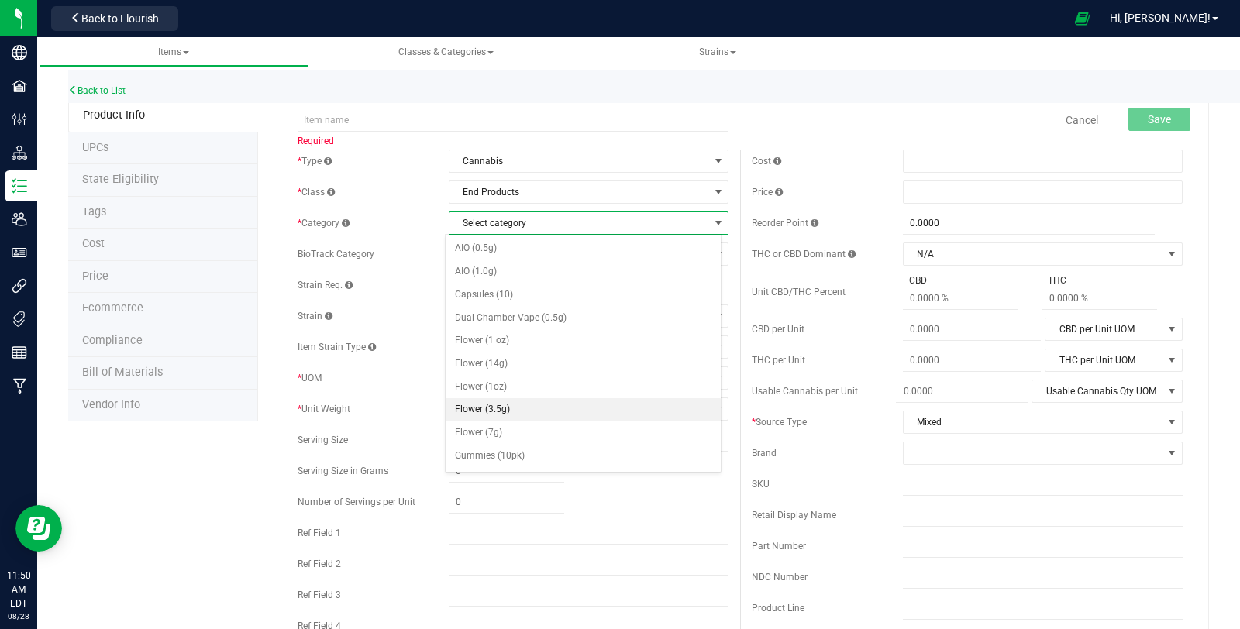
click at [515, 408] on li "Flower (3.5g)" at bounding box center [583, 409] width 275 height 23
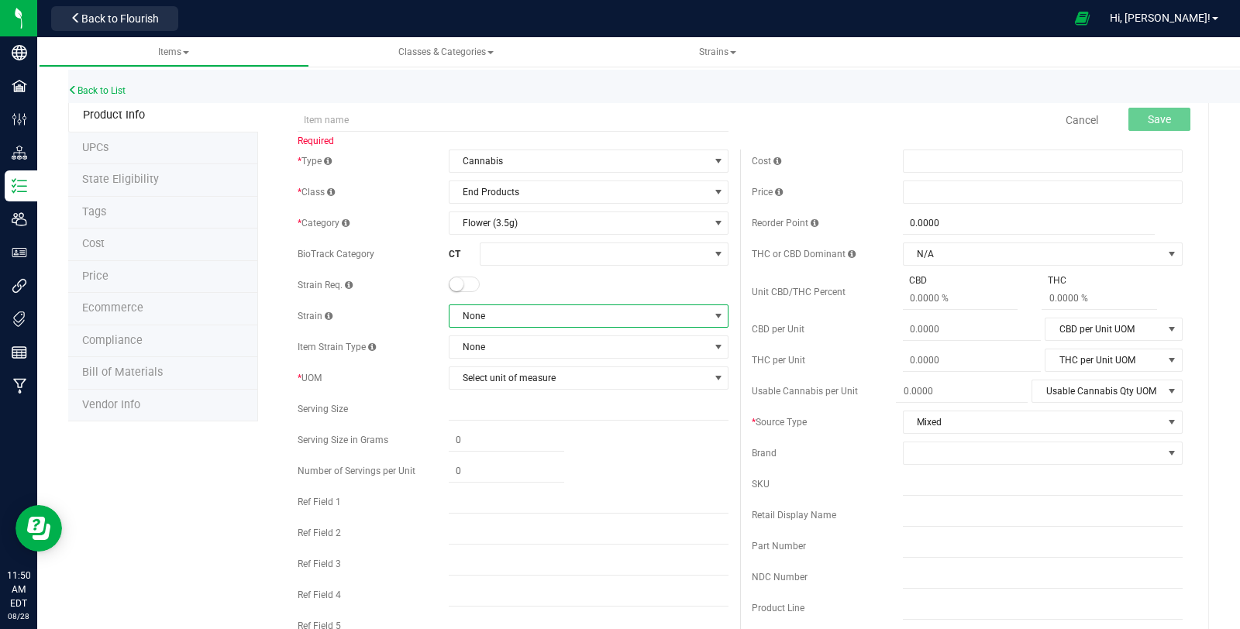
click at [498, 318] on span "None" at bounding box center [579, 316] width 259 height 22
type input "wedd"
click at [547, 385] on li "Wedding Cake" at bounding box center [583, 380] width 275 height 22
copy span "Wedding Cake"
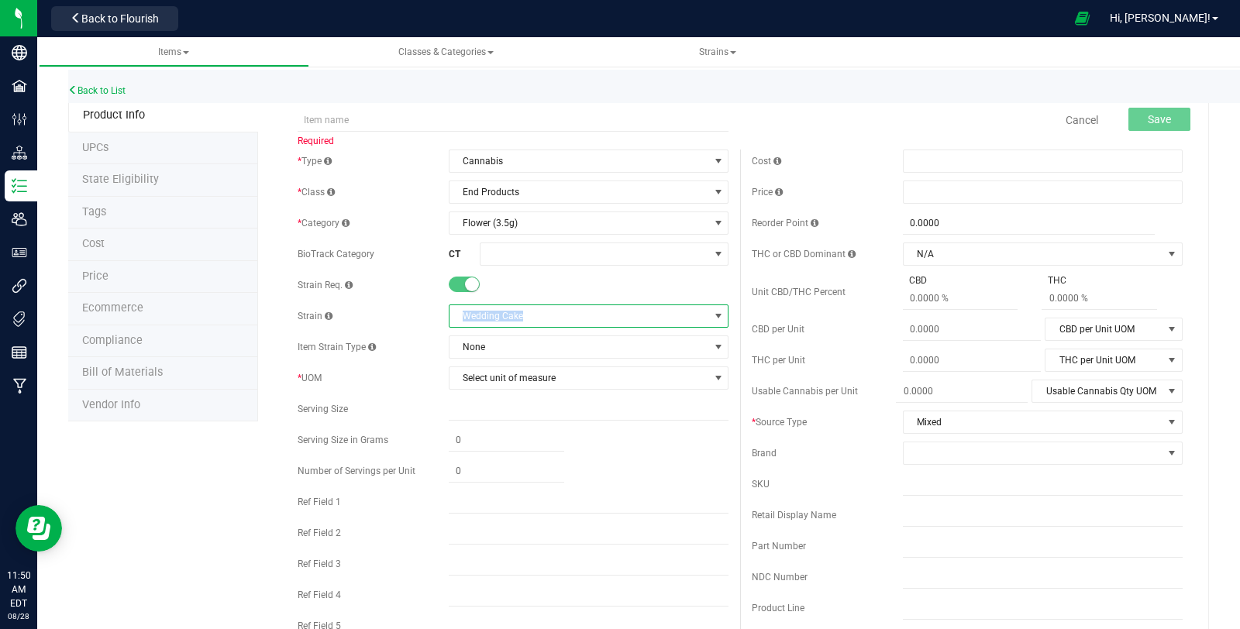
drag, startPoint x: 518, startPoint y: 314, endPoint x: 456, endPoint y: 320, distance: 62.3
click at [456, 320] on span "Wedding Cake" at bounding box center [579, 316] width 259 height 22
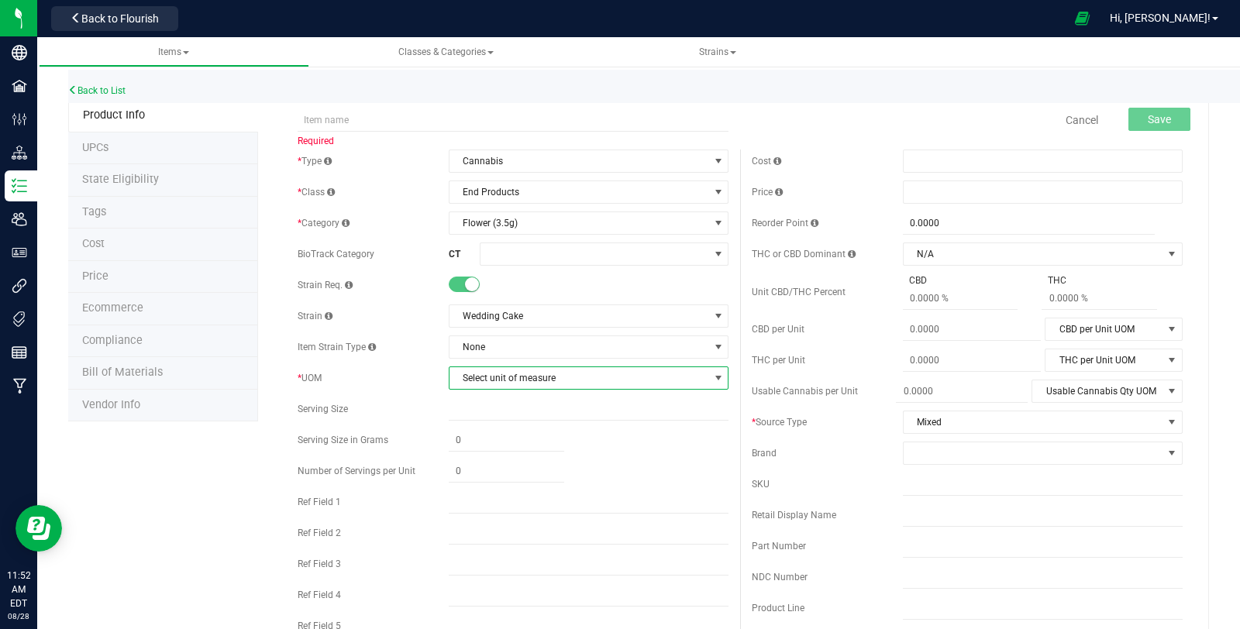
click at [513, 385] on span "Select unit of measure" at bounding box center [579, 378] width 259 height 22
click at [505, 405] on li "Each" at bounding box center [583, 403] width 275 height 23
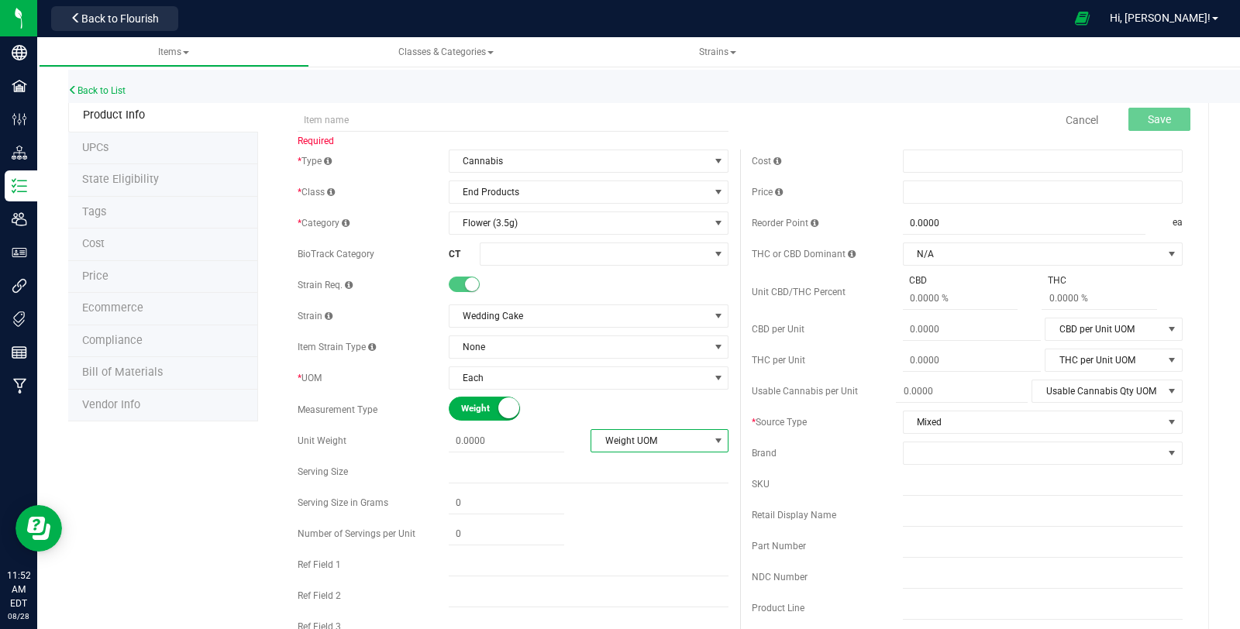
click at [646, 440] on span "Weight UOM" at bounding box center [650, 441] width 117 height 22
click at [644, 549] on ul "Gram Kilogram Metric Ton Milligram Ounce Pound" at bounding box center [653, 523] width 135 height 138
click at [644, 549] on li "Ounce" at bounding box center [653, 558] width 135 height 23
click at [526, 442] on span at bounding box center [507, 441] width 116 height 22
type input "1"
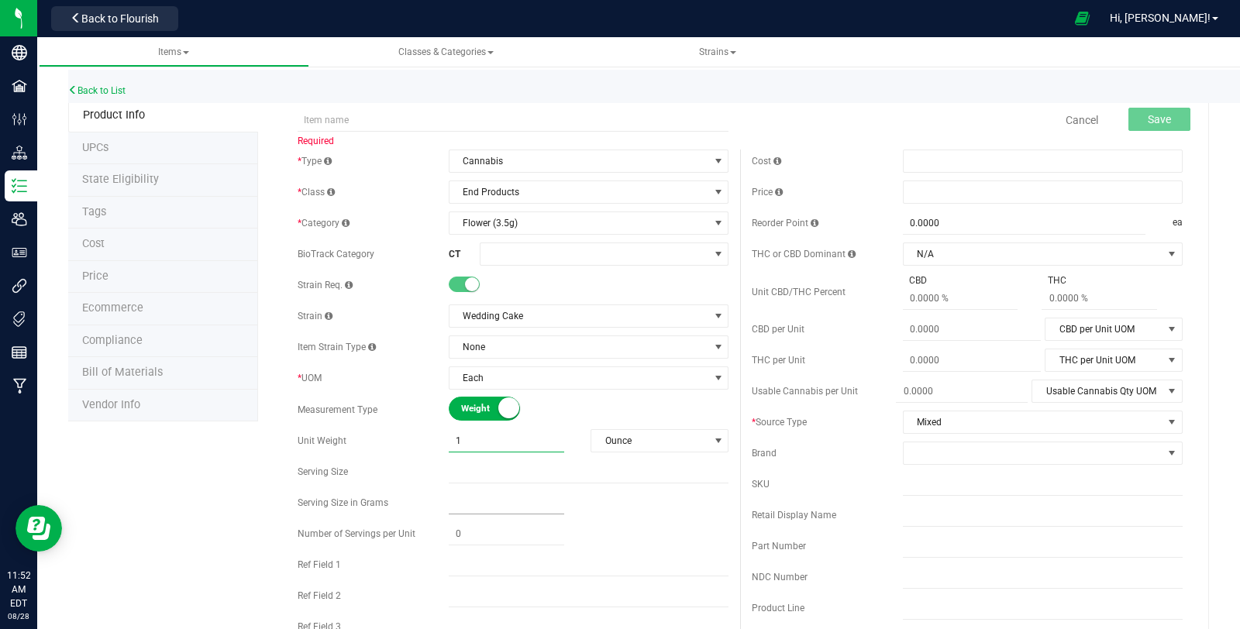
type input "1.0000"
click at [539, 495] on span at bounding box center [507, 503] width 116 height 22
type input "0.0000"
click at [109, 92] on link "Back to List" at bounding box center [96, 90] width 57 height 11
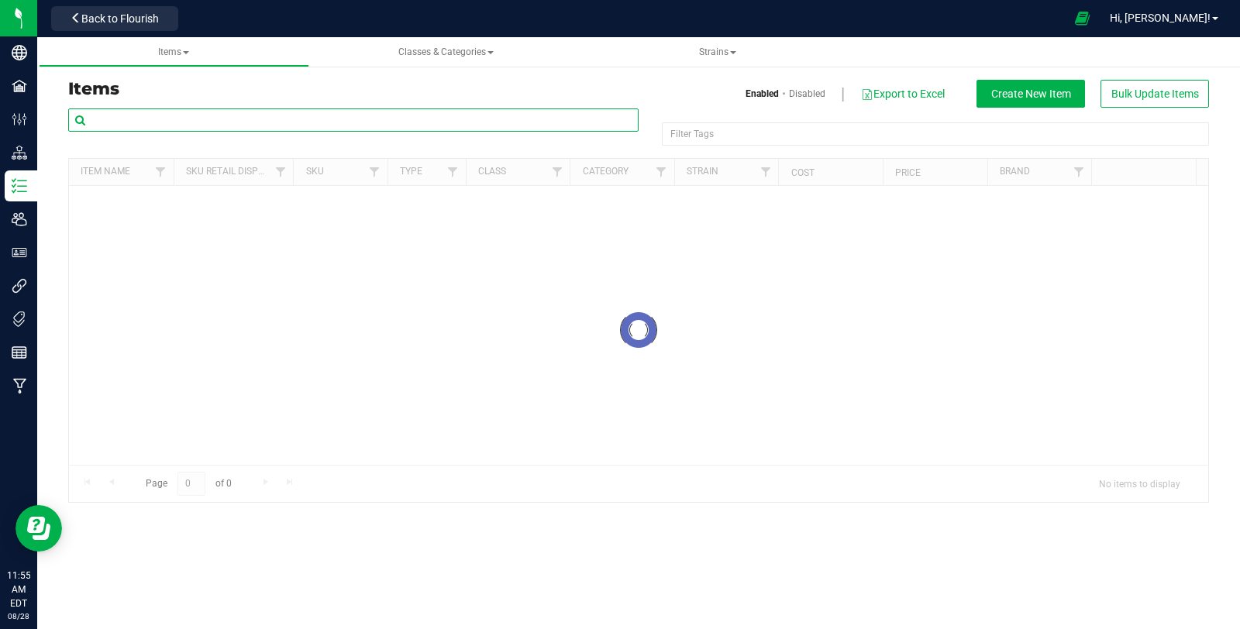
click at [251, 122] on input "text" at bounding box center [353, 120] width 571 height 23
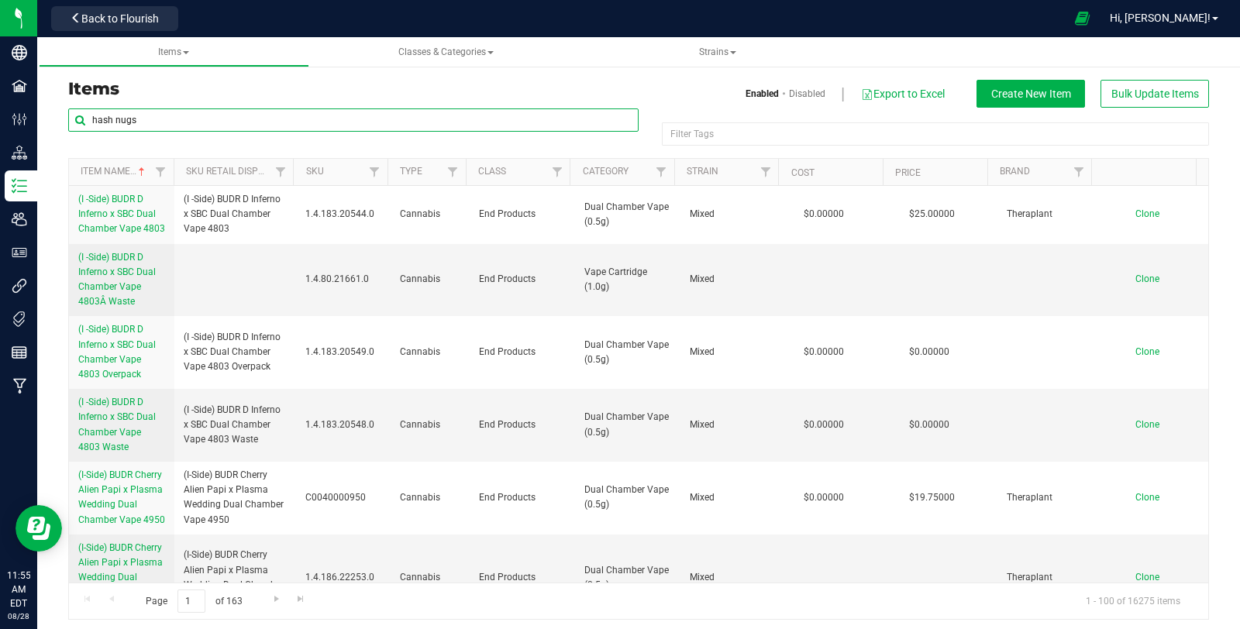
type input "hash nugs"
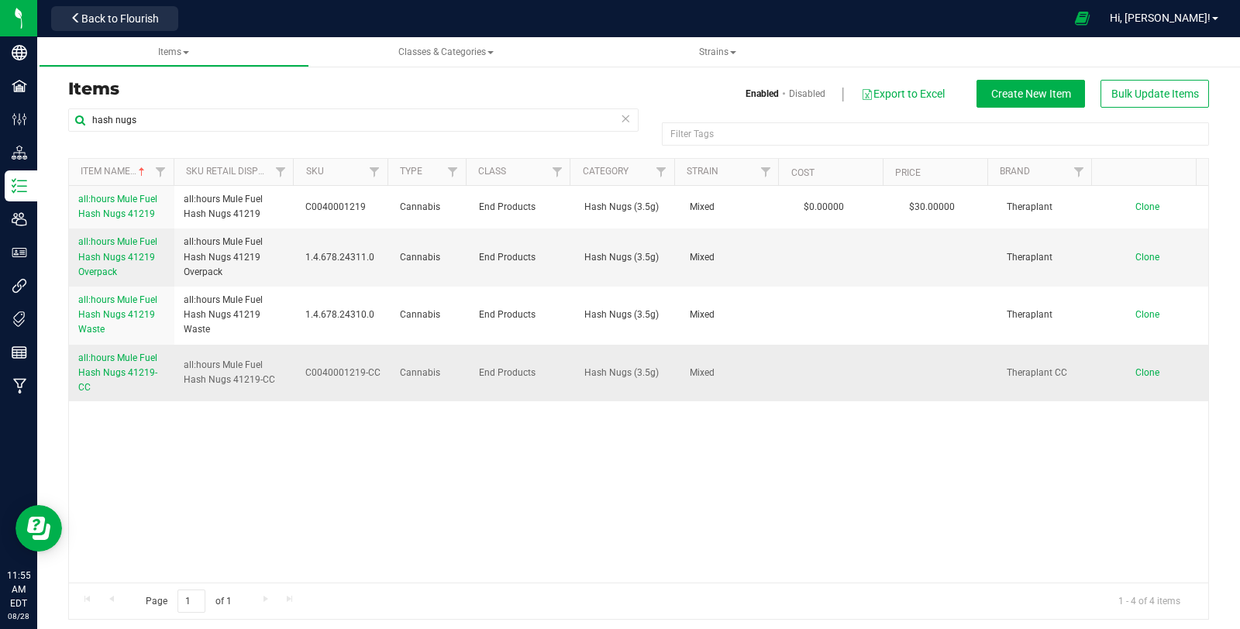
click at [133, 371] on span "all:hours Mule Fuel Hash Nugs 41219-CC" at bounding box center [117, 373] width 79 height 40
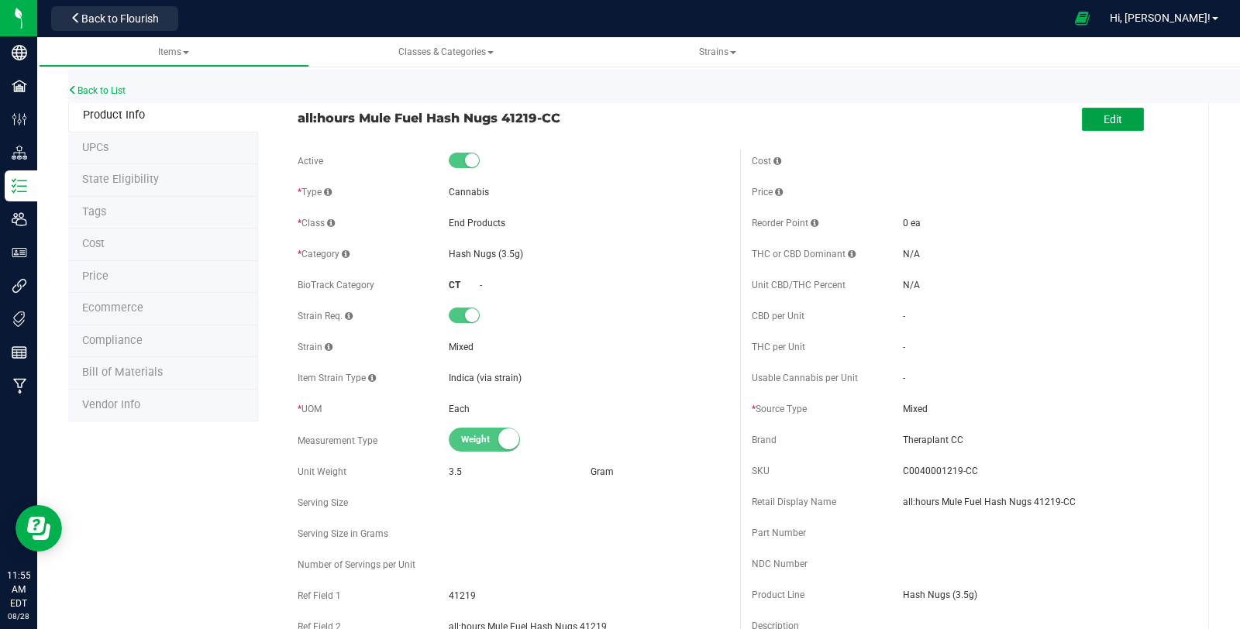
click at [1117, 122] on button "Edit" at bounding box center [1113, 119] width 62 height 23
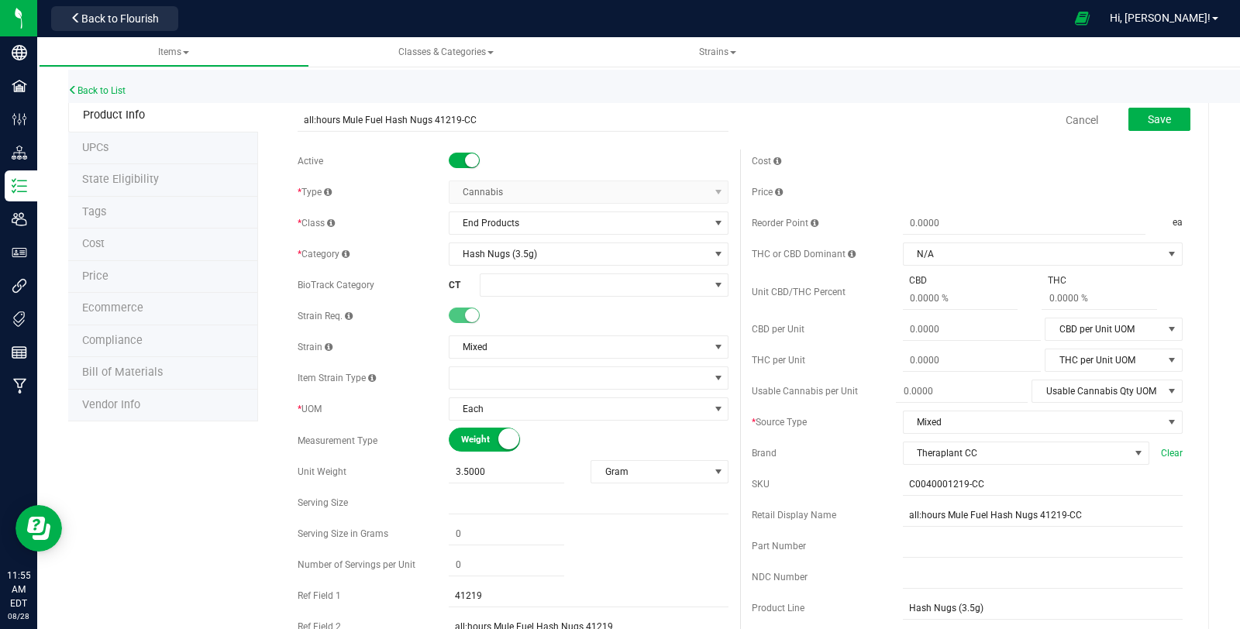
click at [168, 267] on li "Price" at bounding box center [163, 277] width 190 height 33
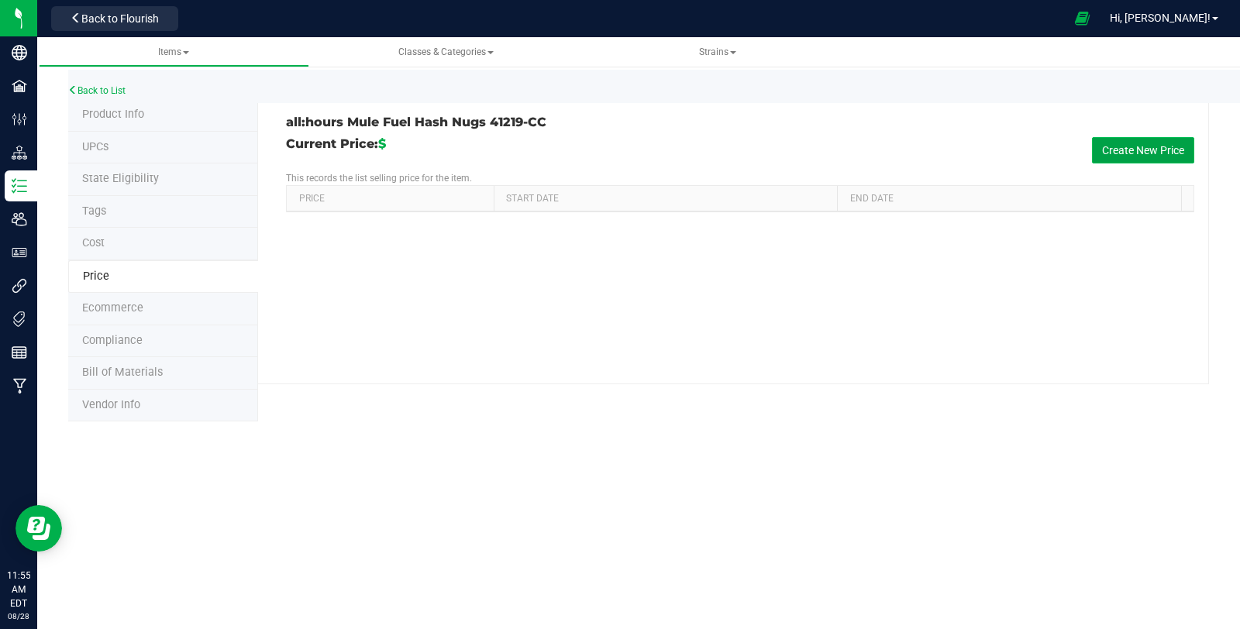
click at [1122, 138] on button "Create New Price" at bounding box center [1143, 150] width 102 height 26
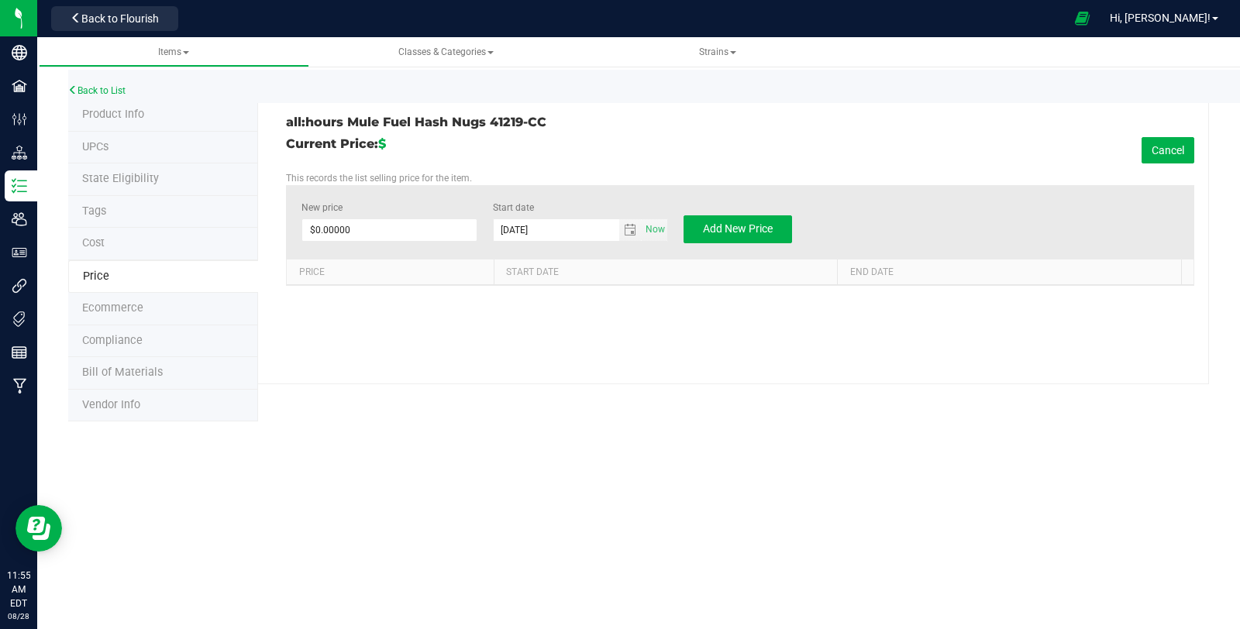
click at [417, 240] on div "New price $0.00000 0" at bounding box center [389, 222] width 175 height 43
click at [414, 230] on span at bounding box center [389, 230] width 175 height 23
type input "30"
click at [748, 229] on span "Add New Price" at bounding box center [738, 228] width 70 height 12
type input "$0.00000"
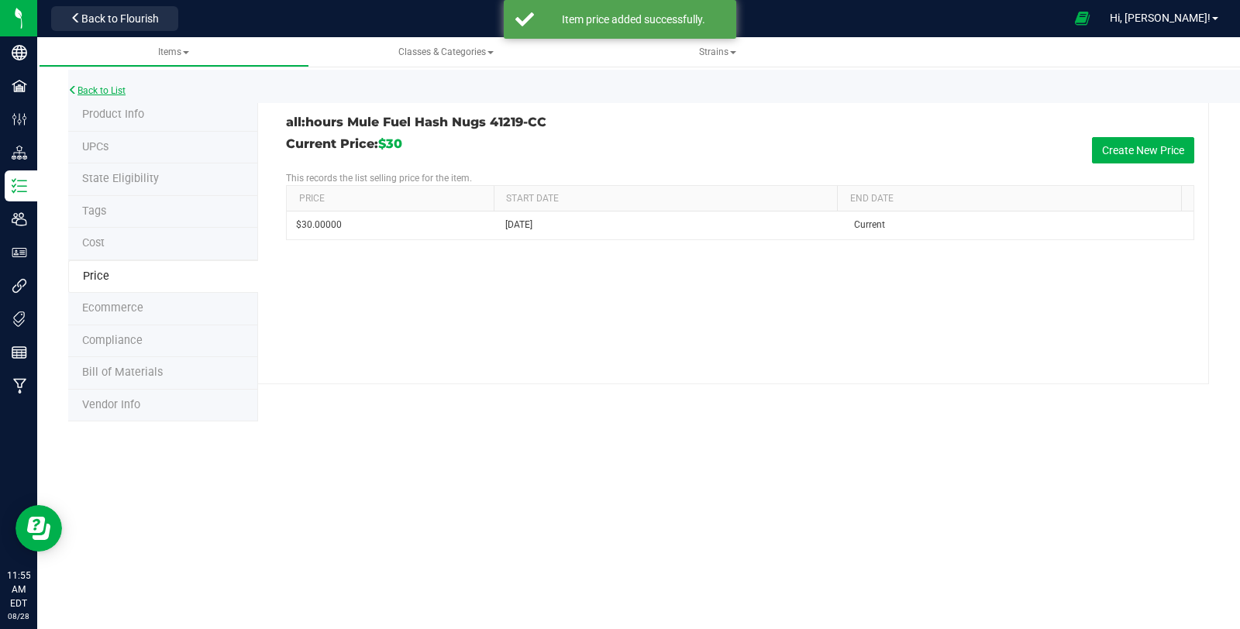
click at [95, 91] on link "Back to List" at bounding box center [96, 90] width 57 height 11
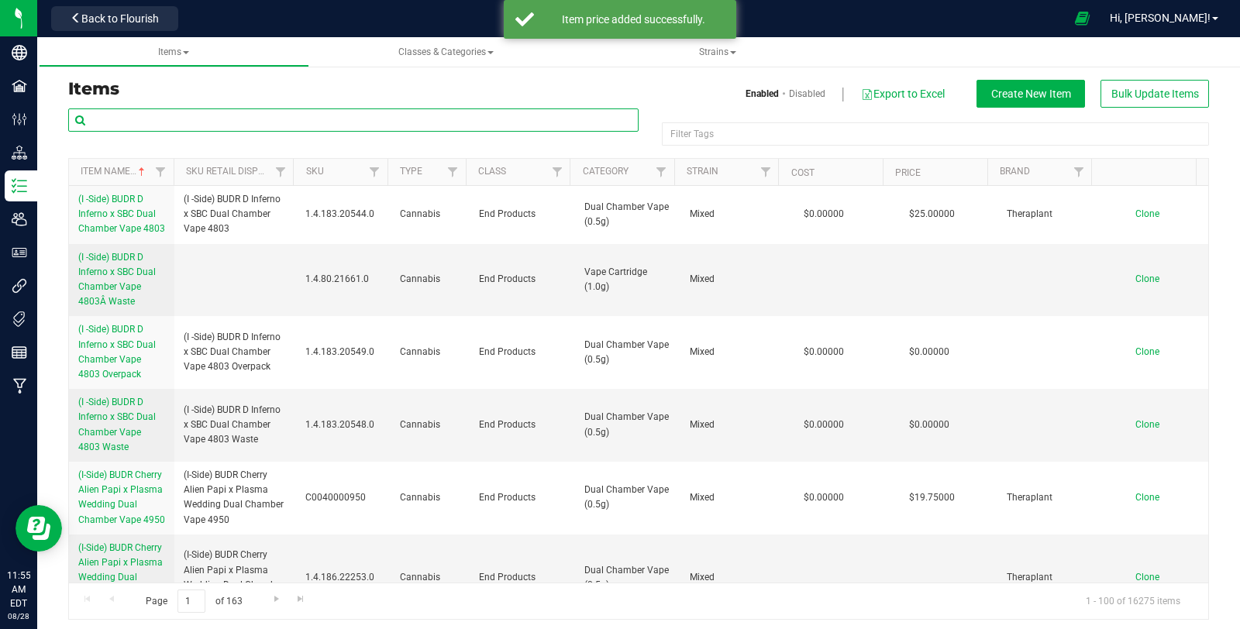
click at [195, 125] on input "text" at bounding box center [353, 120] width 571 height 23
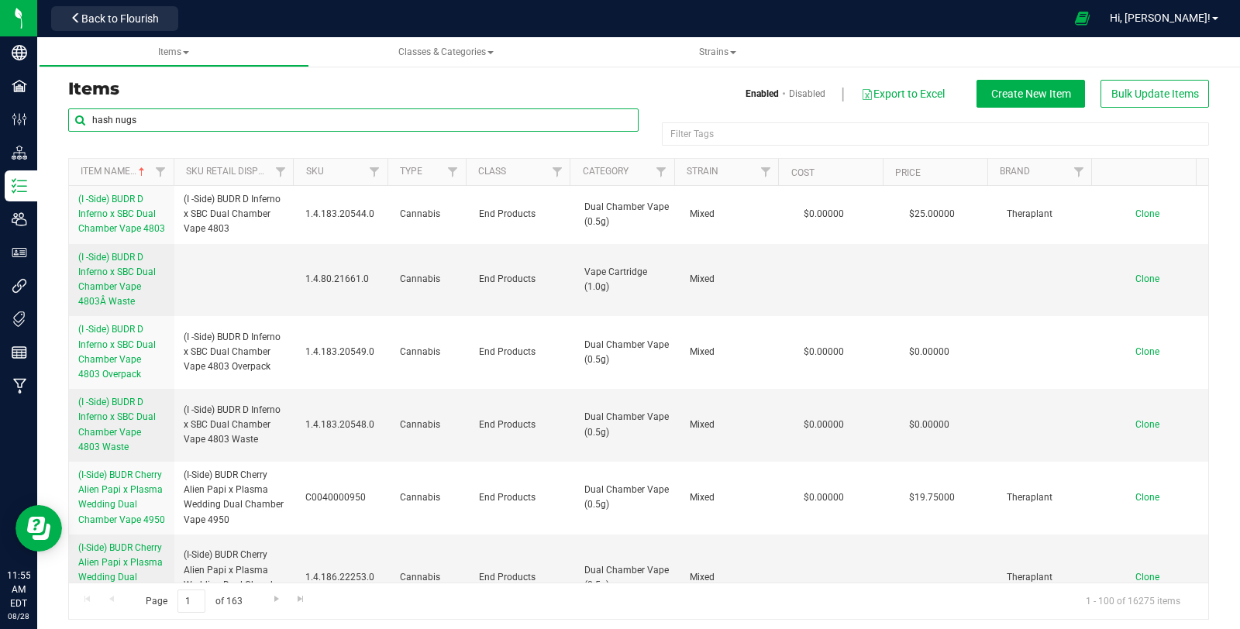
type input "hash nugs"
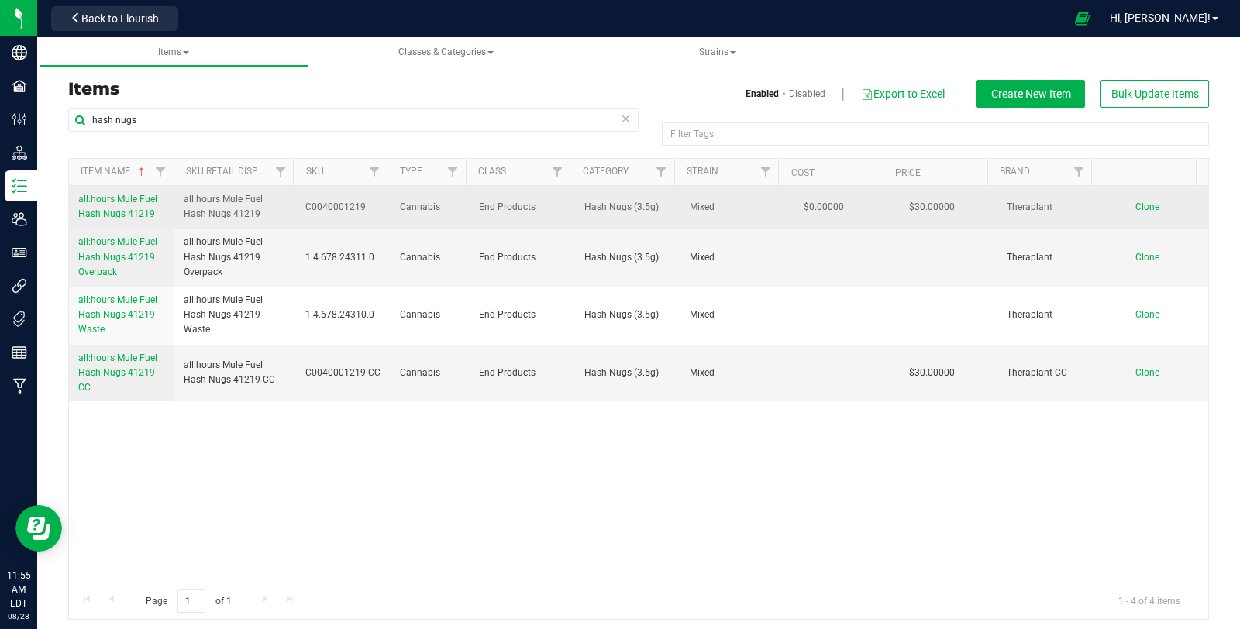
click at [109, 214] on span "all:hours Mule Fuel Hash Nugs 41219" at bounding box center [117, 207] width 79 height 26
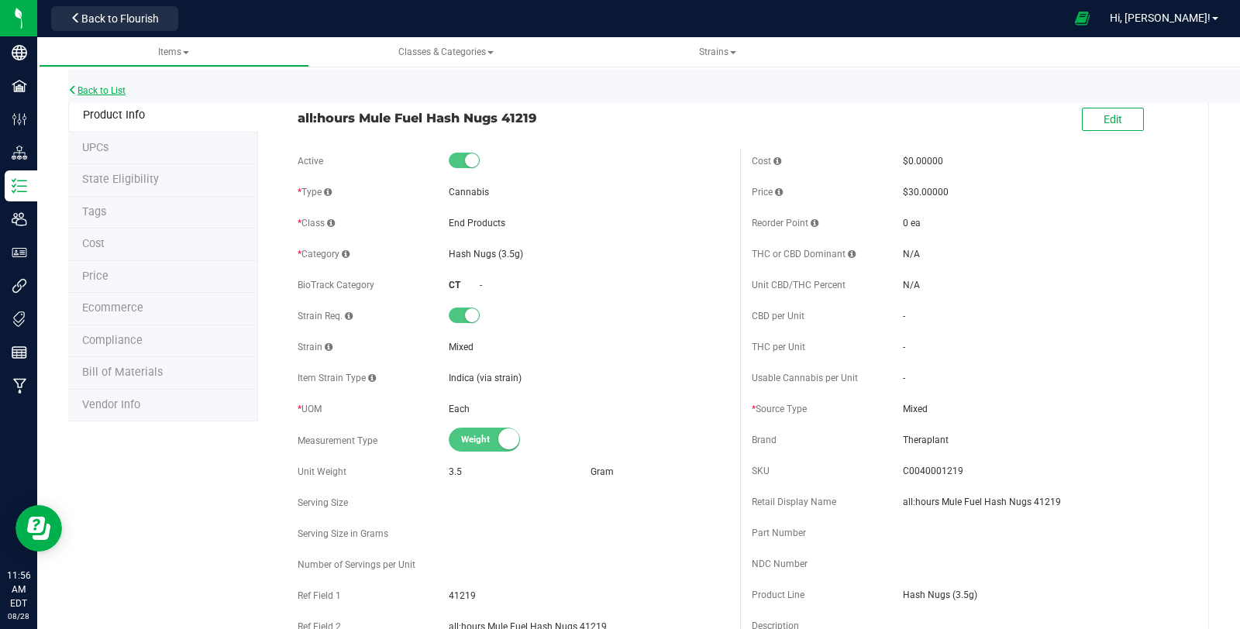
click at [120, 89] on link "Back to List" at bounding box center [96, 90] width 57 height 11
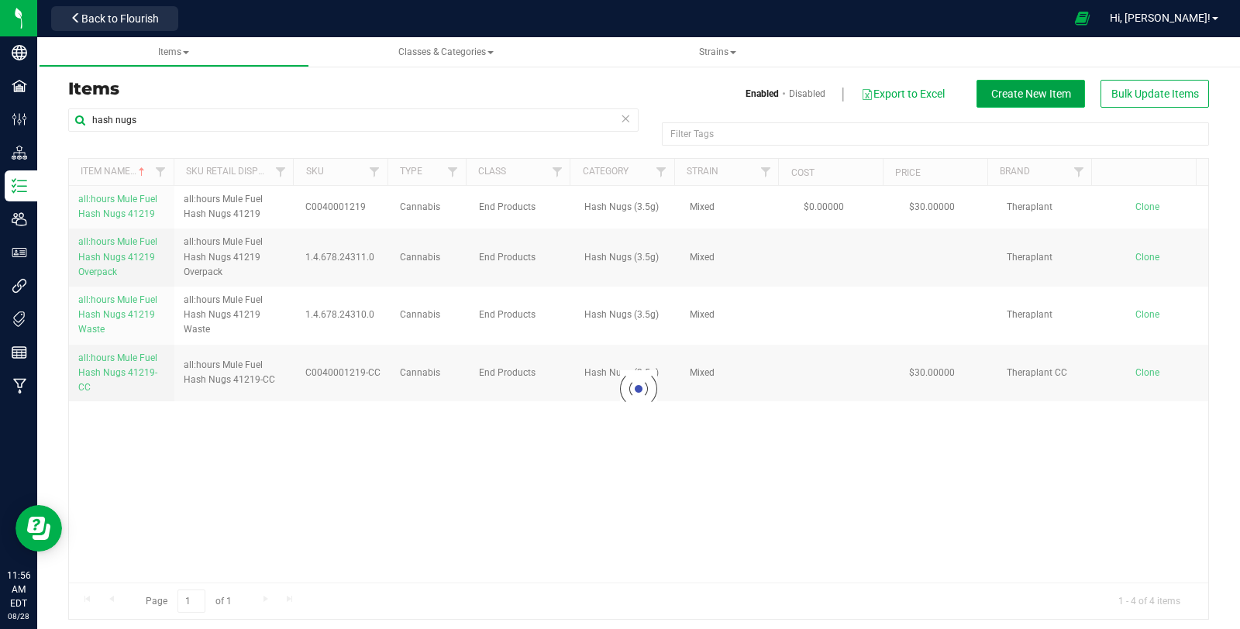
click at [1010, 98] on span "Create New Item" at bounding box center [1032, 94] width 80 height 12
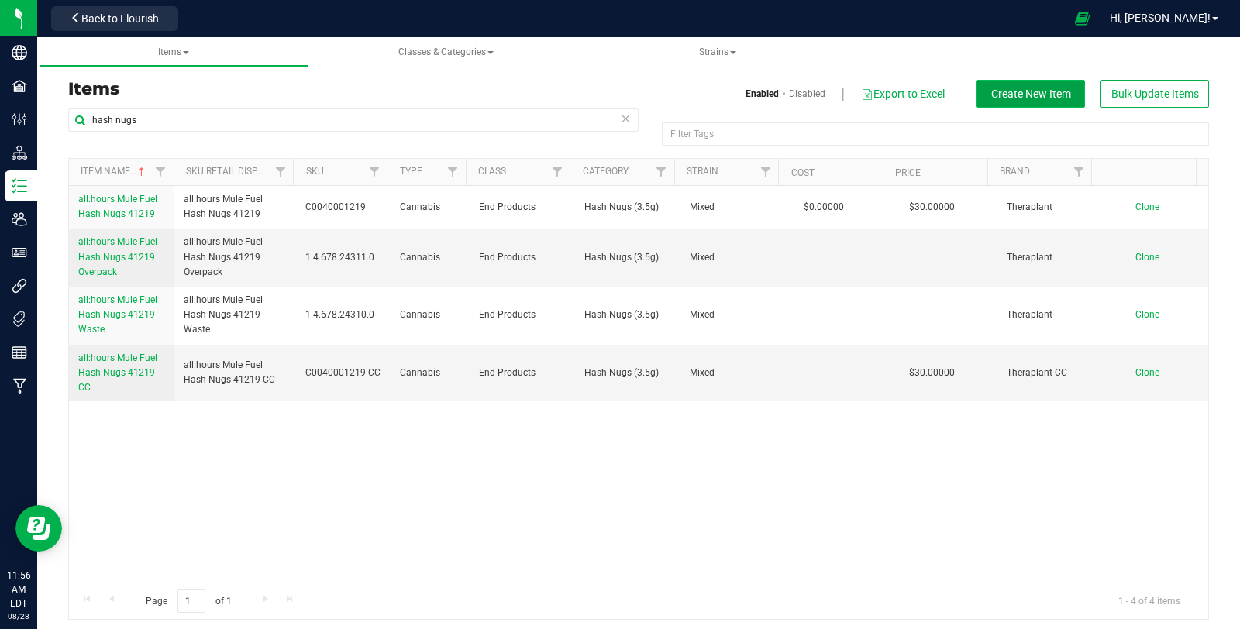
click at [1005, 81] on button "Create New Item" at bounding box center [1031, 94] width 109 height 28
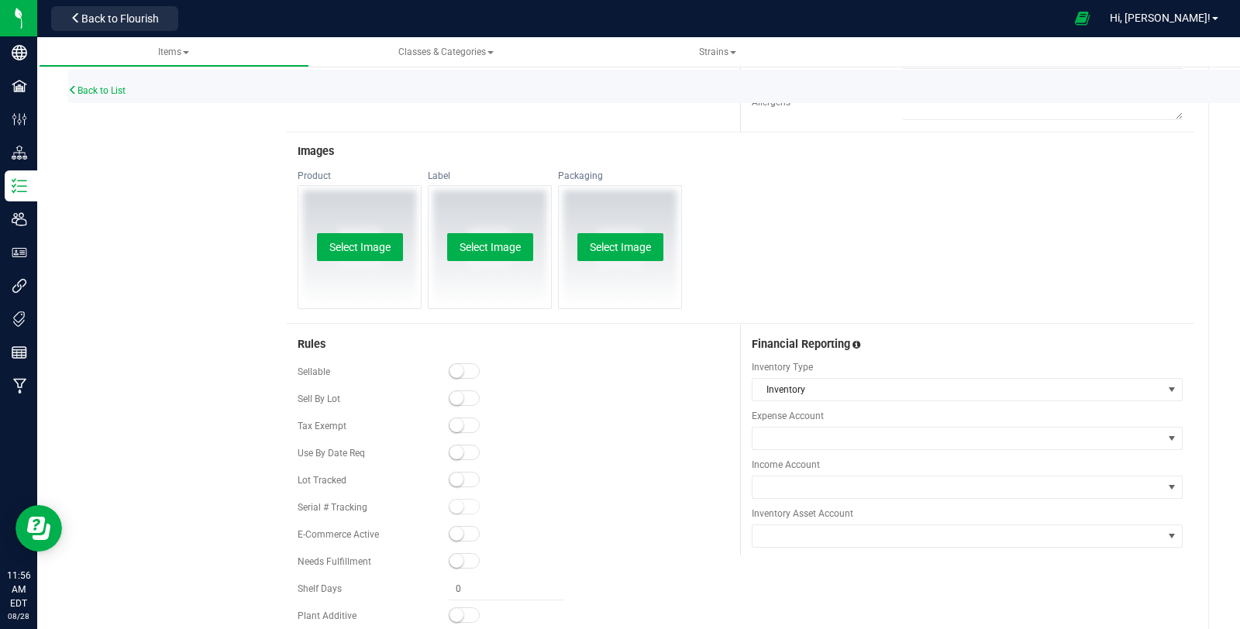
scroll to position [480, 0]
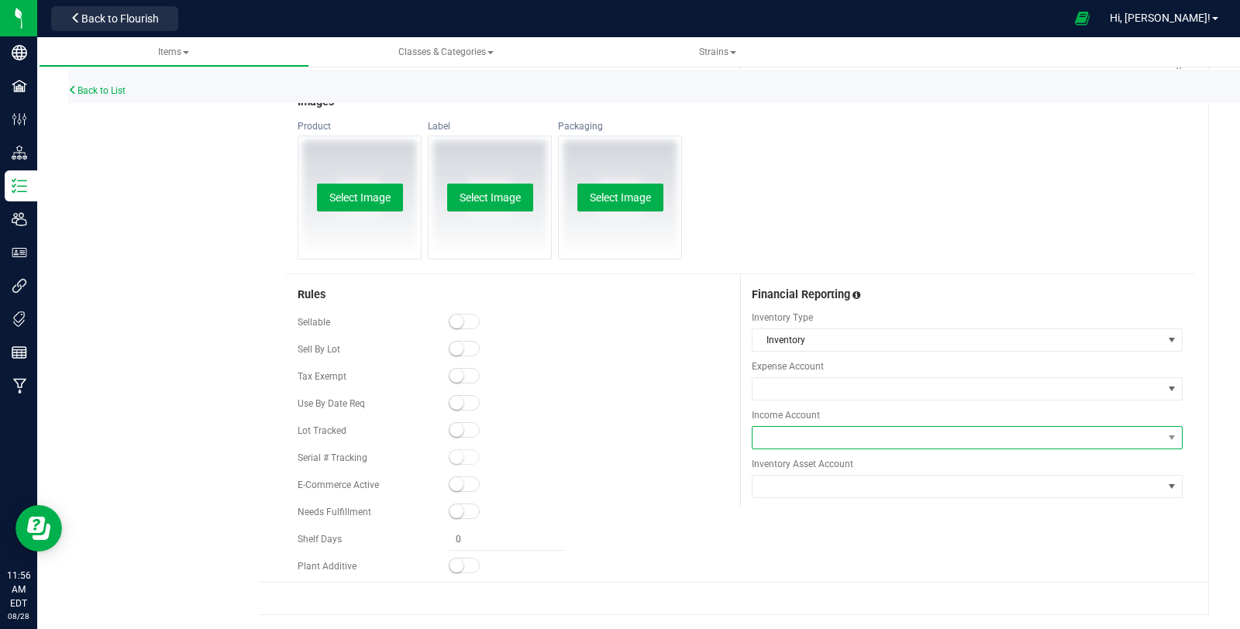
click at [850, 430] on span at bounding box center [958, 438] width 410 height 22
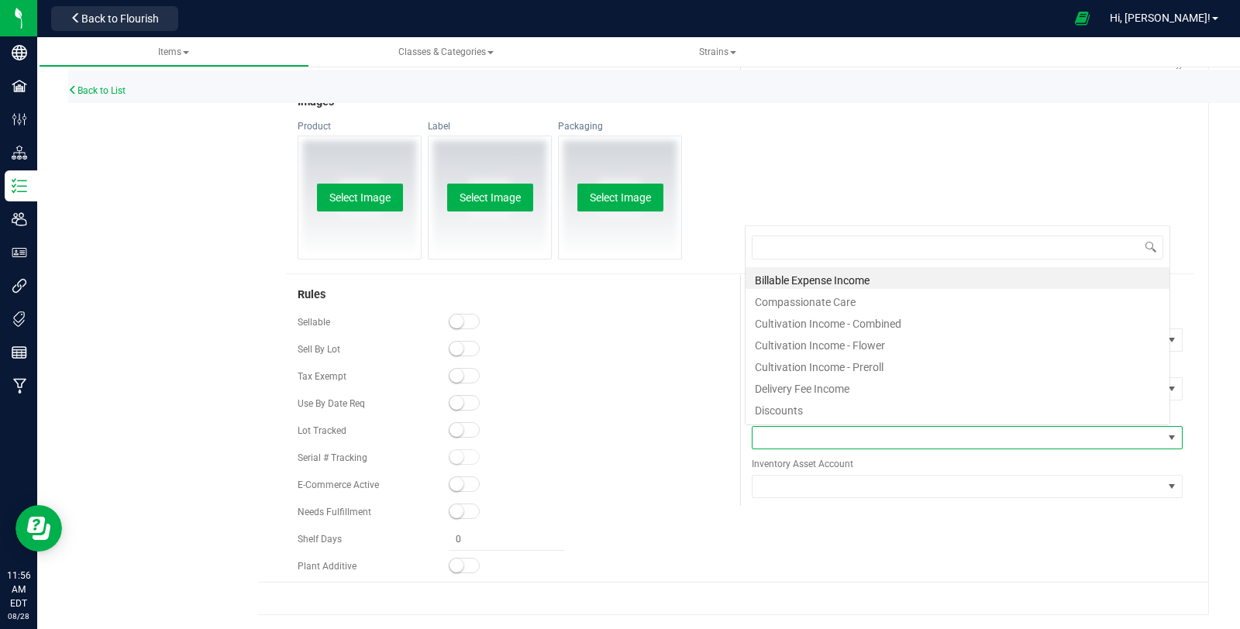
scroll to position [22, 420]
click at [900, 322] on li "Cultivation Income - Combined" at bounding box center [958, 322] width 424 height 22
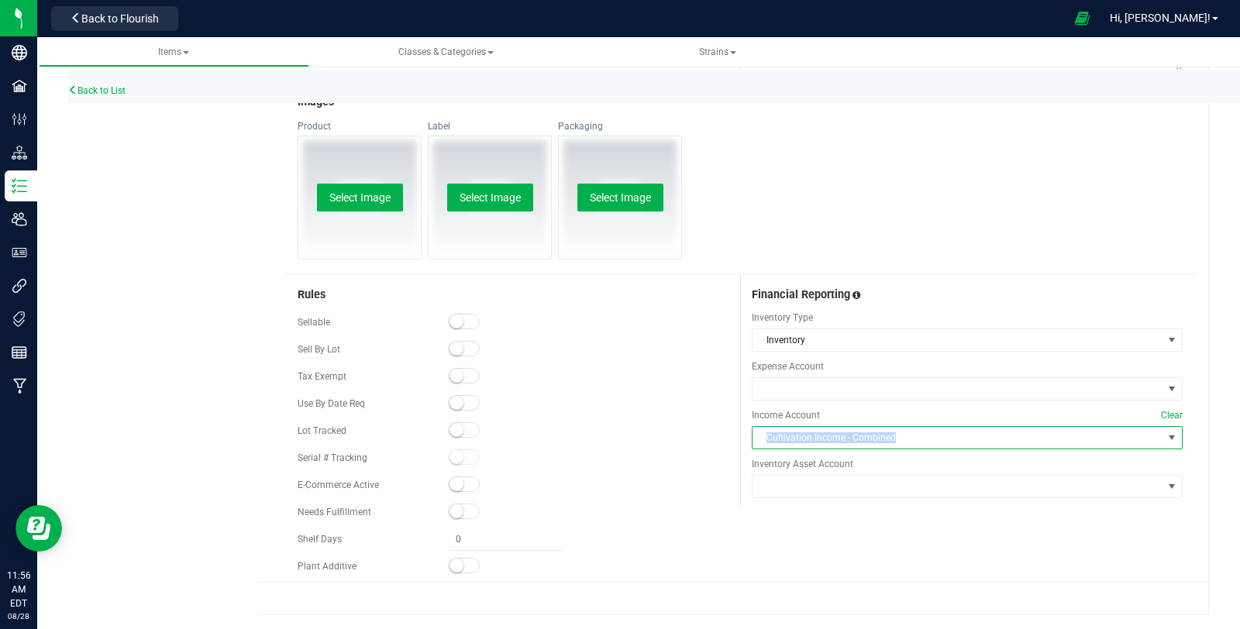
copy span "Cultivation Income - Combined"
drag, startPoint x: 869, startPoint y: 437, endPoint x: 757, endPoint y: 443, distance: 111.8
click at [757, 443] on span "Cultivation Income - Combined" at bounding box center [958, 438] width 410 height 22
click at [101, 82] on div "Back to List" at bounding box center [688, 86] width 1240 height 33
click at [112, 98] on div "Back to List" at bounding box center [688, 86] width 1240 height 33
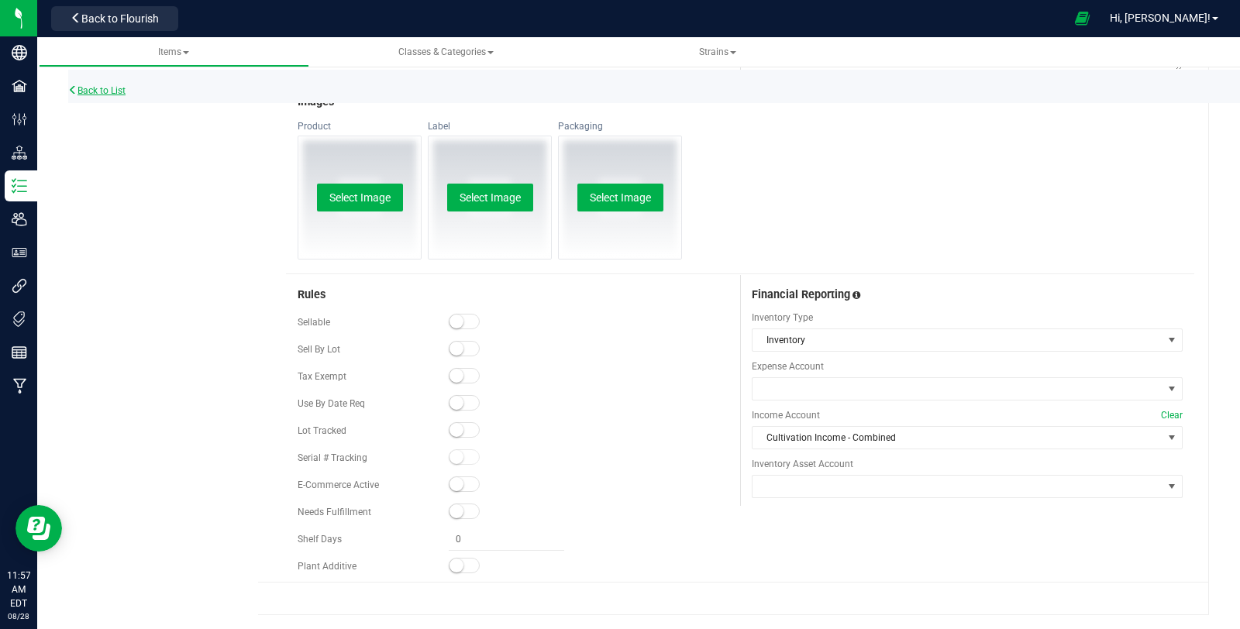
click at [109, 87] on link "Back to List" at bounding box center [96, 90] width 57 height 11
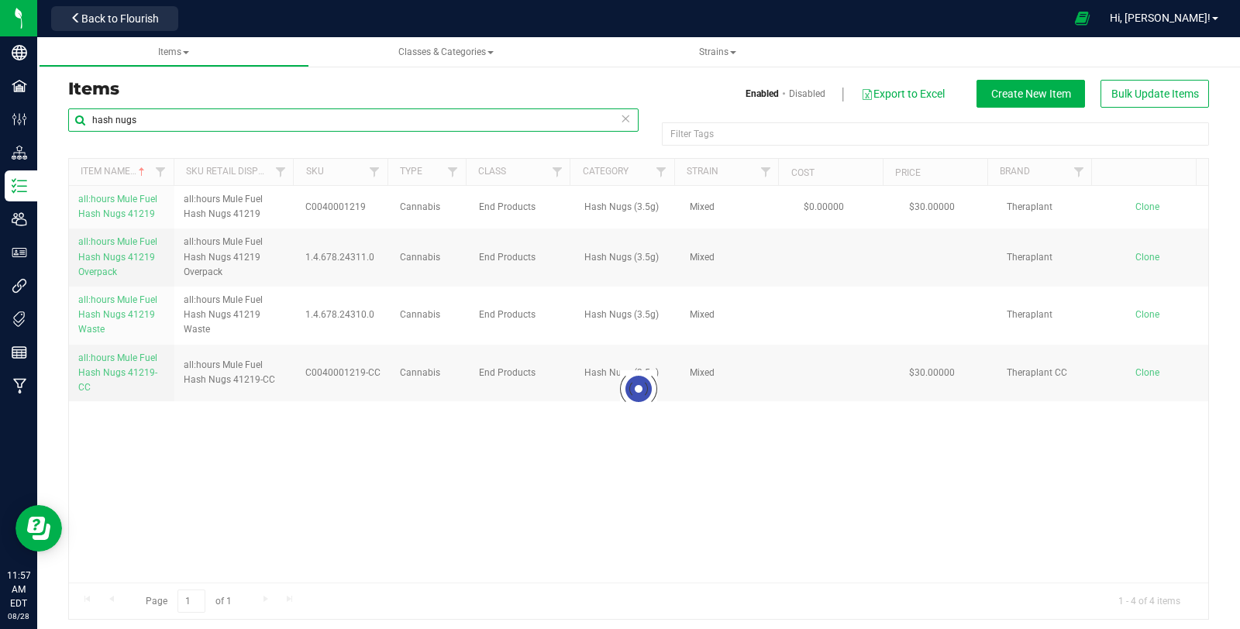
click at [297, 128] on input "hash nugs" at bounding box center [353, 120] width 571 height 23
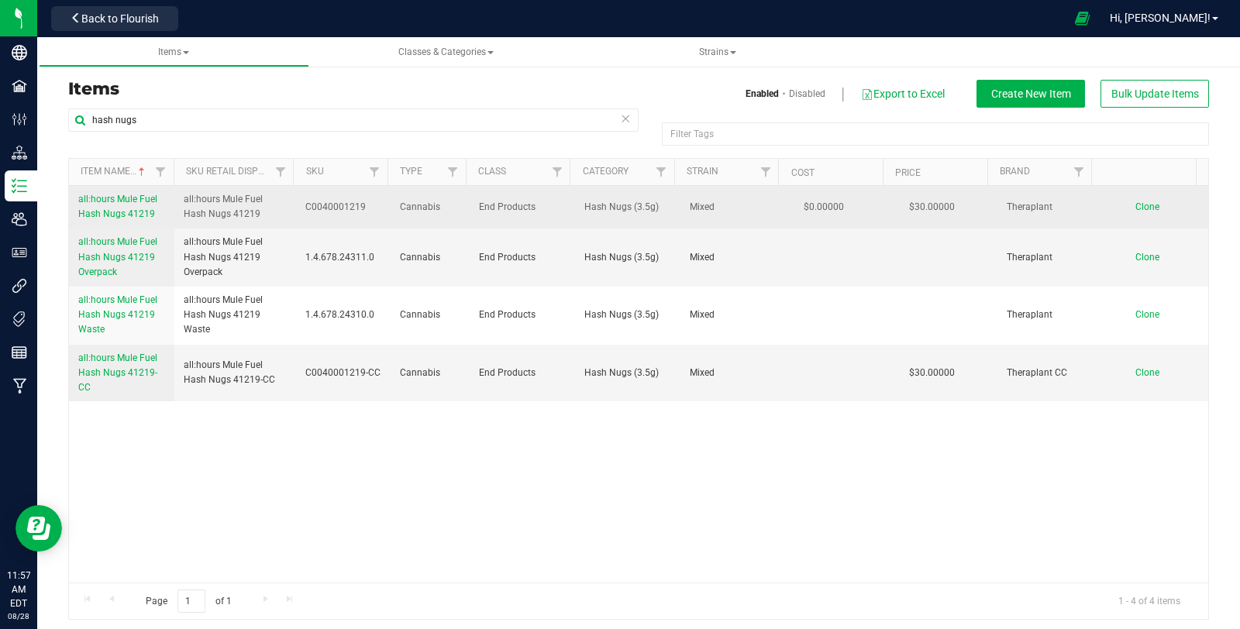
click at [116, 216] on span "all:hours Mule Fuel Hash Nugs 41219" at bounding box center [117, 207] width 79 height 26
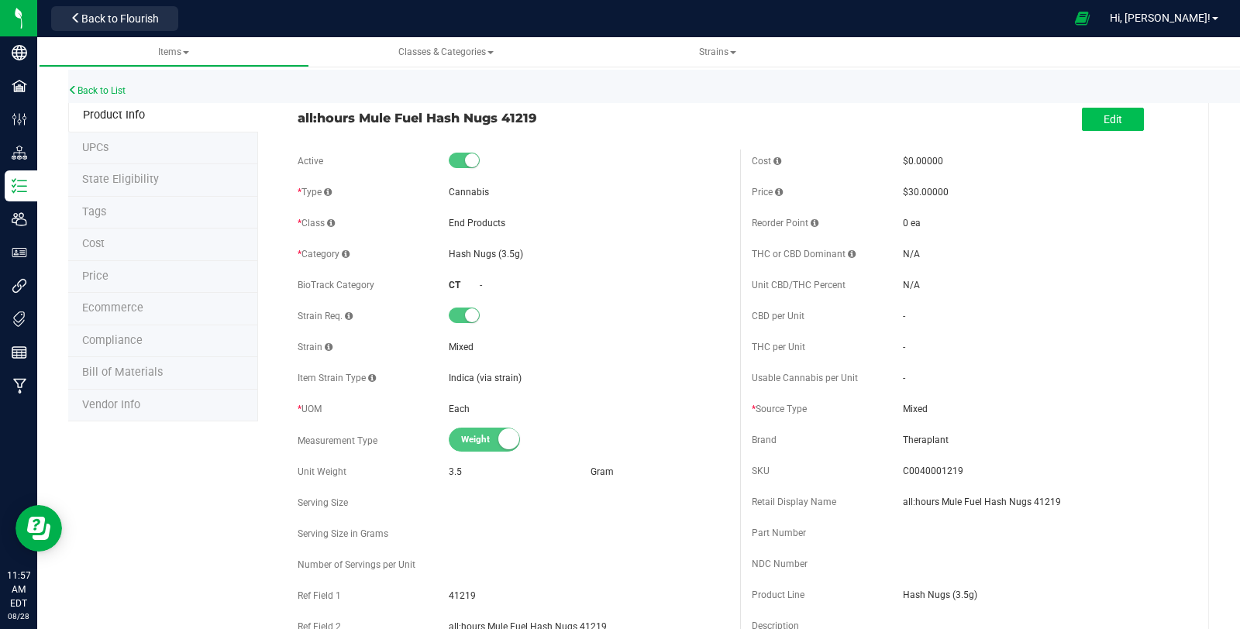
click at [1086, 130] on div "Edit" at bounding box center [1113, 121] width 62 height 32
click at [1086, 124] on button "Edit" at bounding box center [1113, 119] width 62 height 23
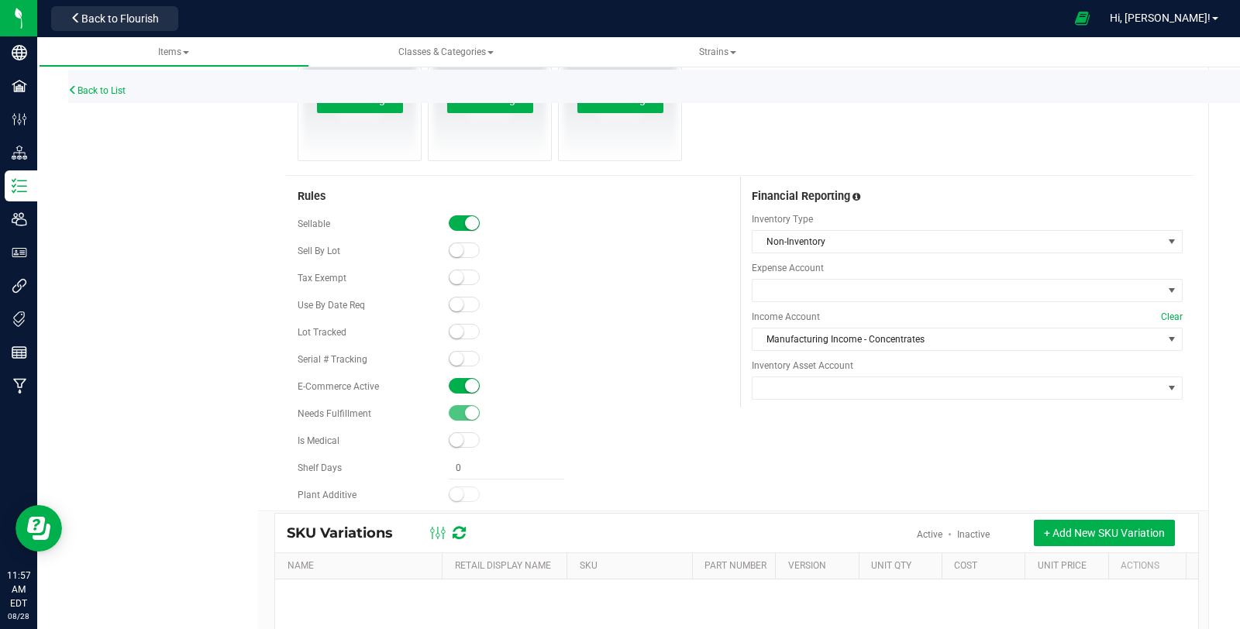
scroll to position [861, 0]
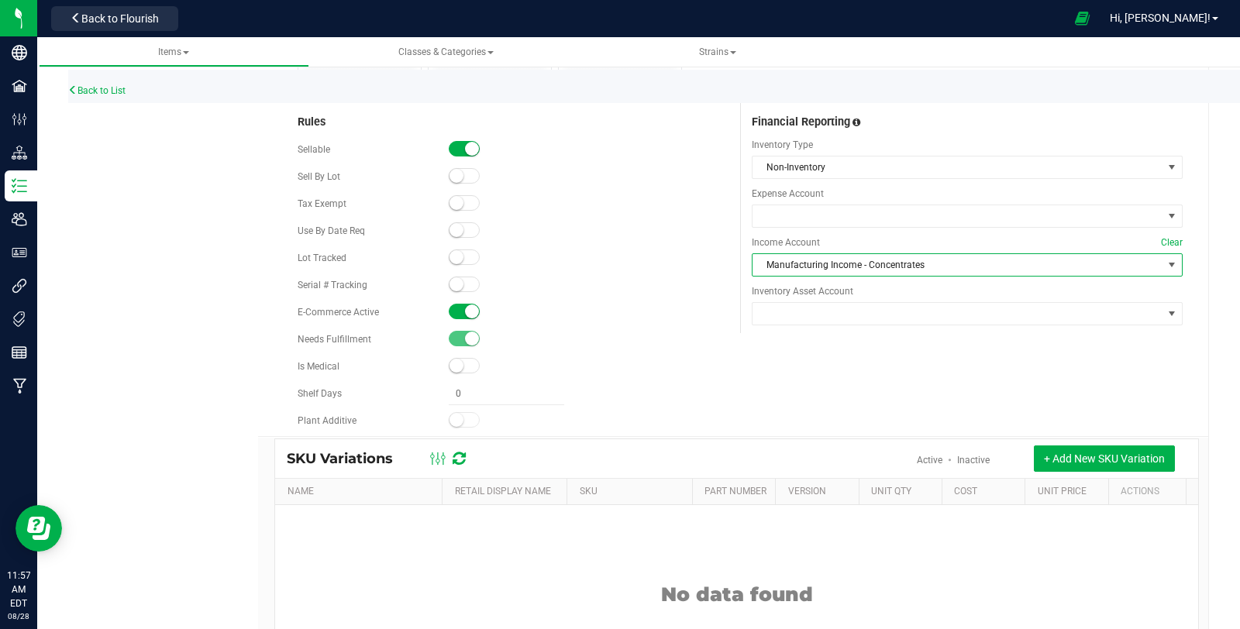
click at [839, 269] on span "Manufacturing Income - Concentrates" at bounding box center [958, 265] width 410 height 22
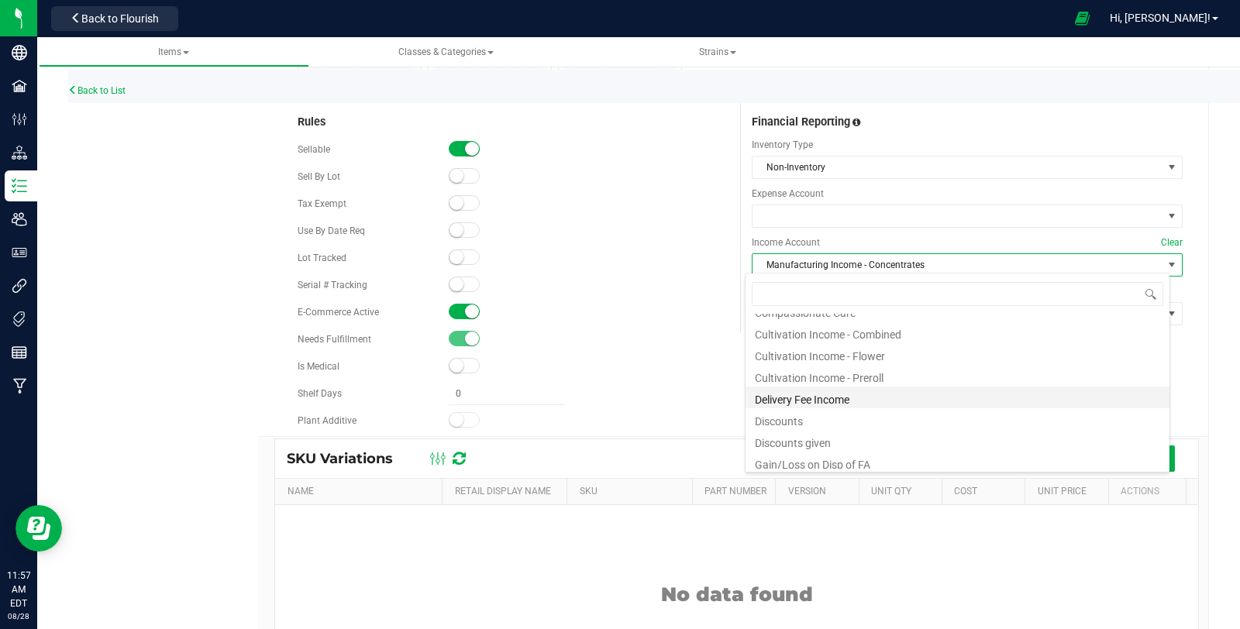
scroll to position [0, 0]
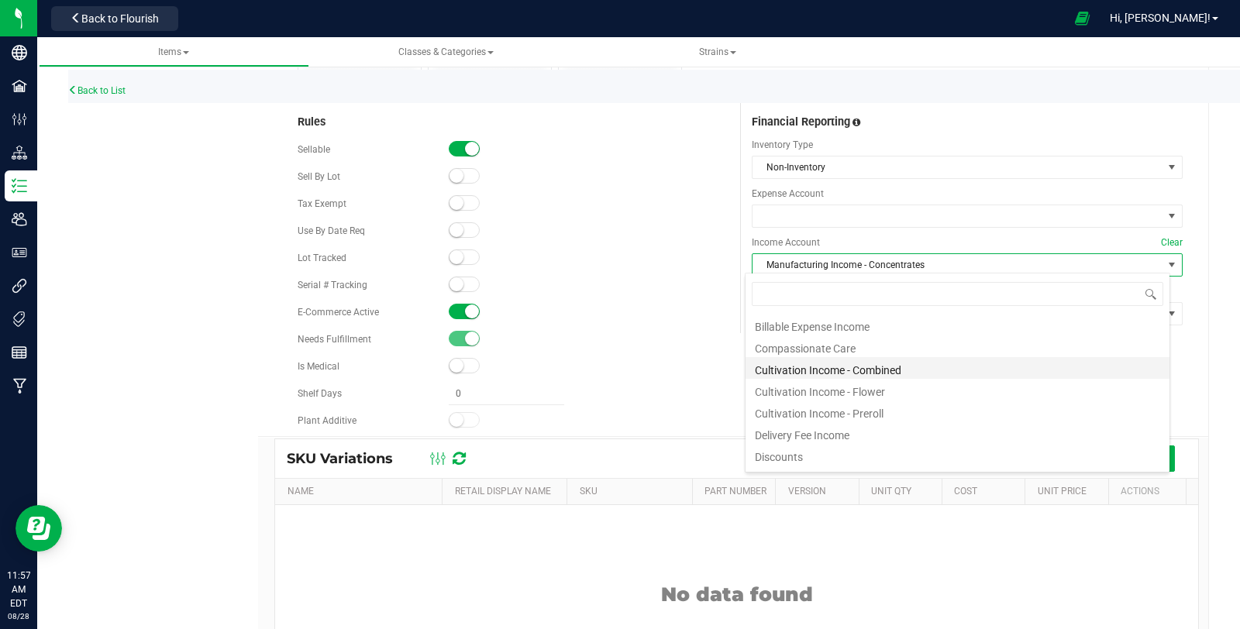
click at [930, 372] on li "Cultivation Income - Combined" at bounding box center [958, 368] width 424 height 22
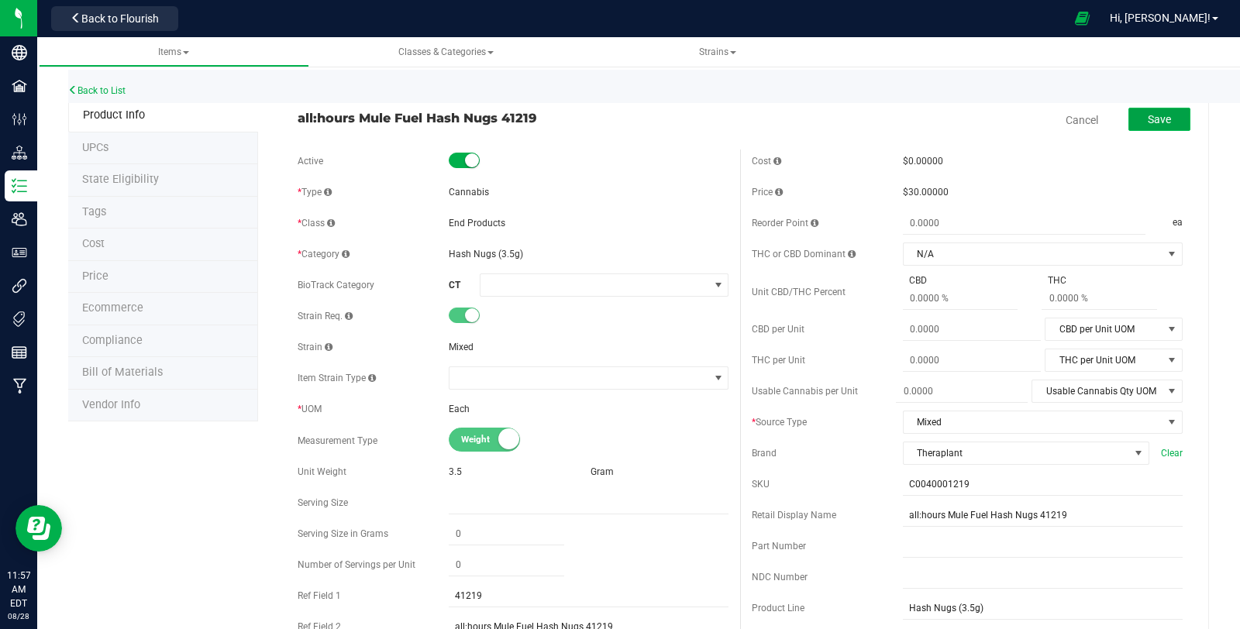
click at [1148, 122] on span "Save" at bounding box center [1159, 119] width 23 height 12
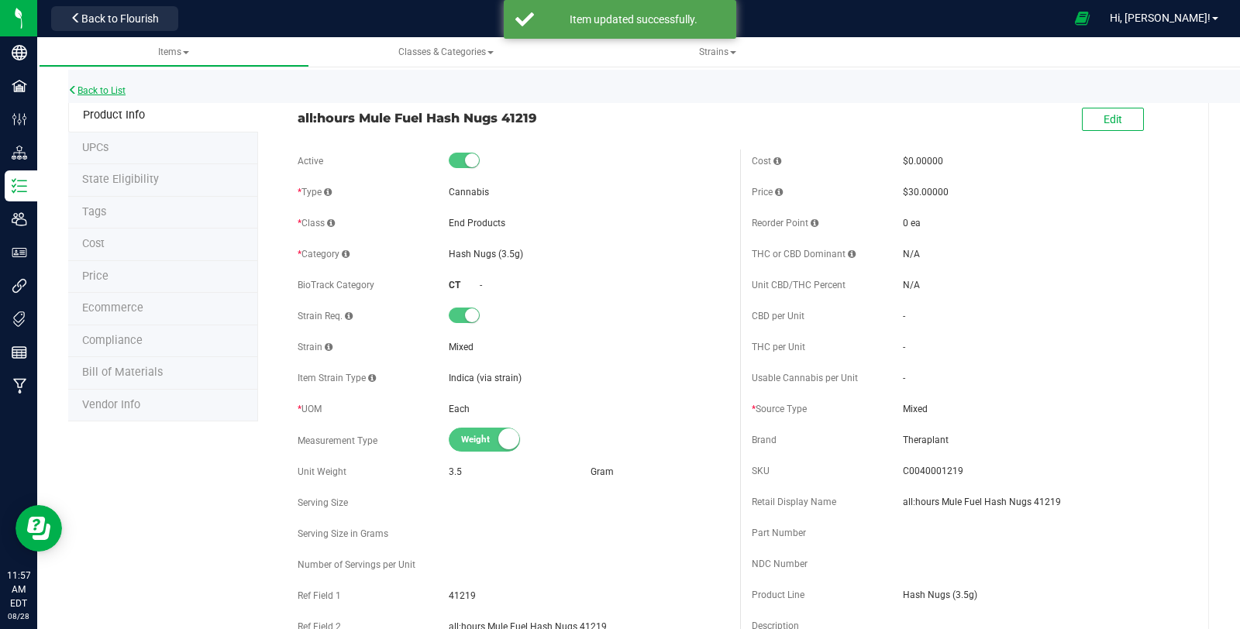
click at [113, 91] on link "Back to List" at bounding box center [96, 90] width 57 height 11
click at [1117, 111] on button "Edit" at bounding box center [1113, 119] width 62 height 23
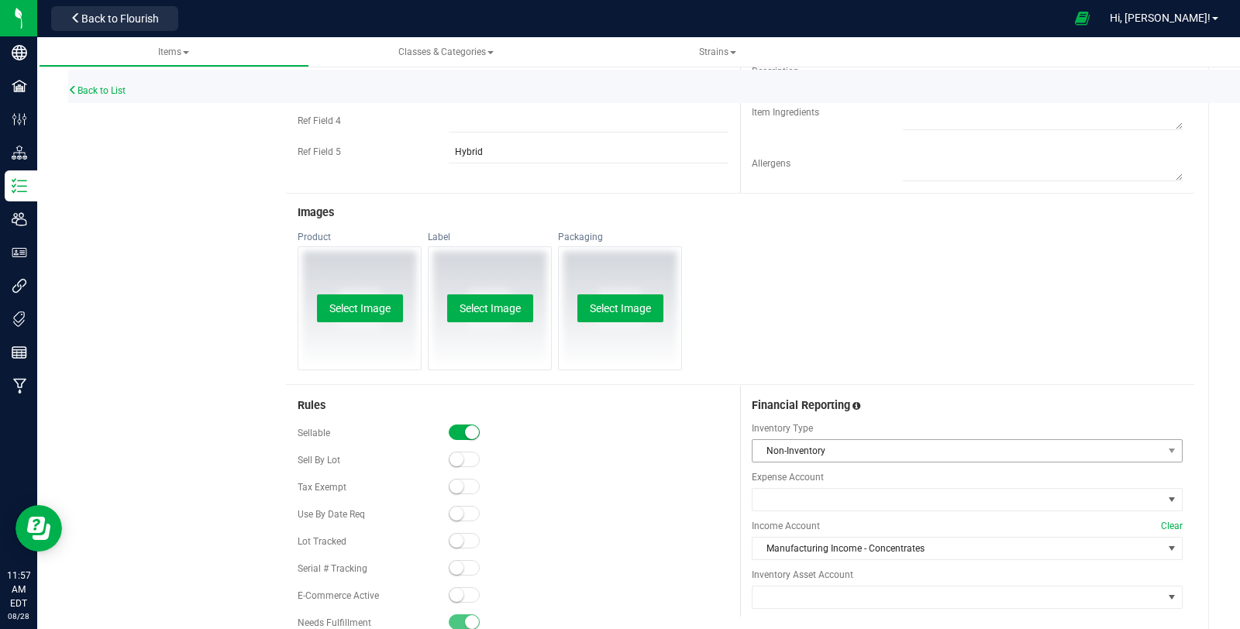
scroll to position [602, 0]
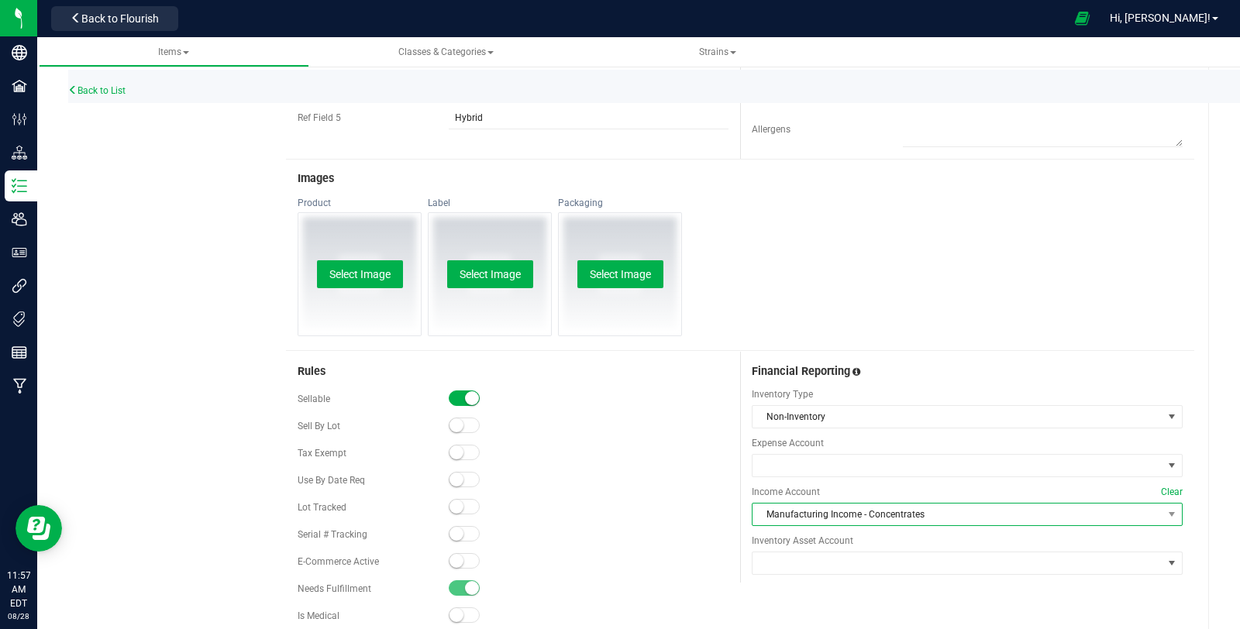
click at [883, 512] on span "Manufacturing Income - Concentrates" at bounding box center [958, 515] width 410 height 22
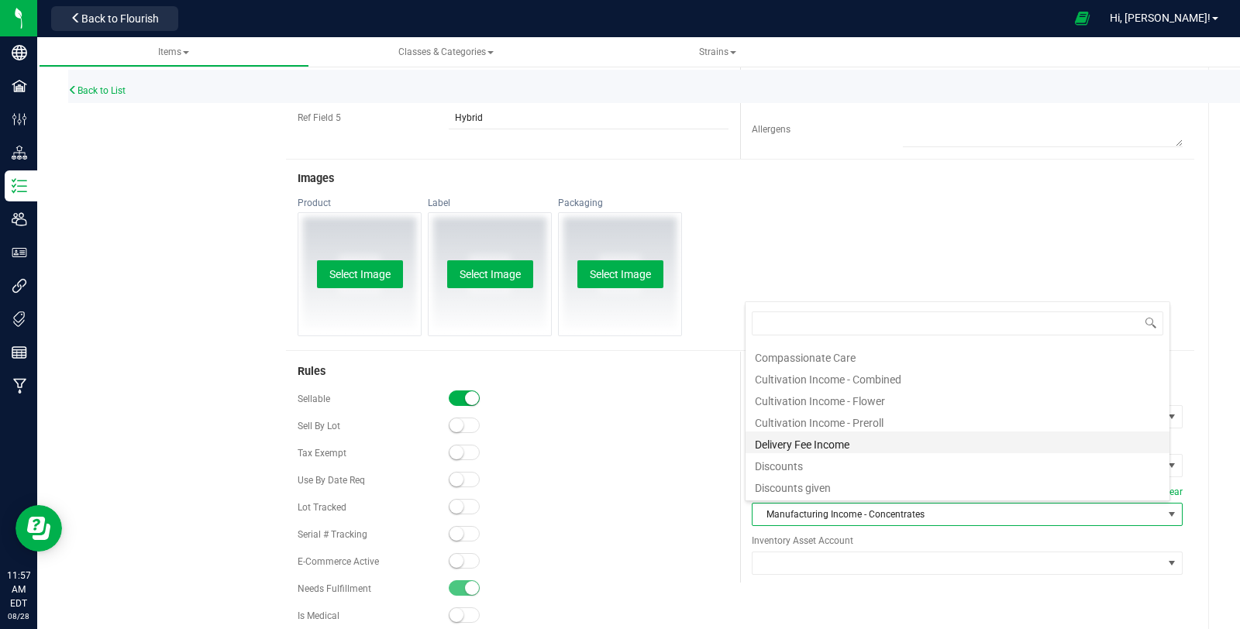
scroll to position [0, 0]
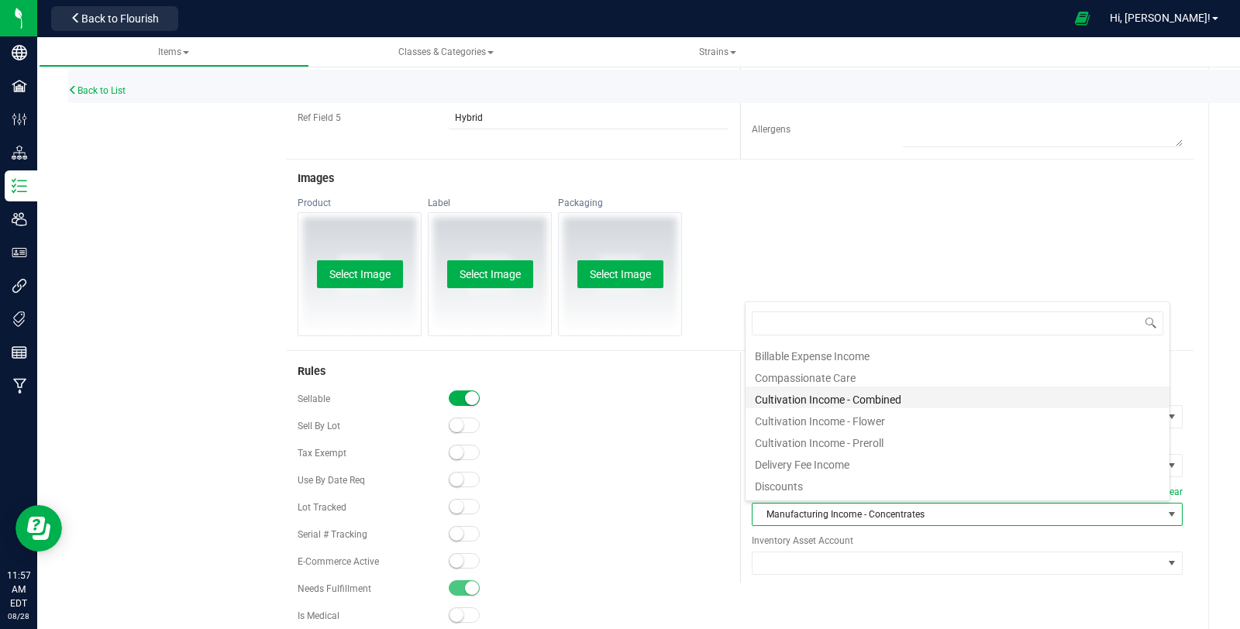
click at [934, 402] on li "Cultivation Income - Combined" at bounding box center [958, 398] width 424 height 22
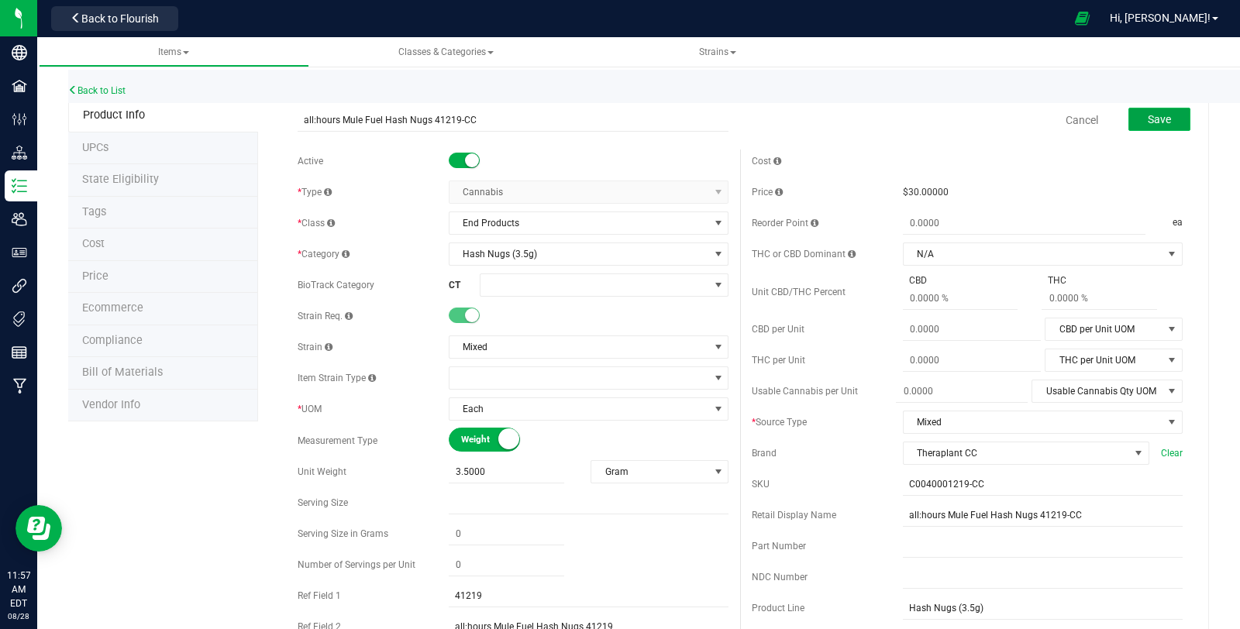
click at [1138, 126] on button "Save" at bounding box center [1160, 119] width 62 height 23
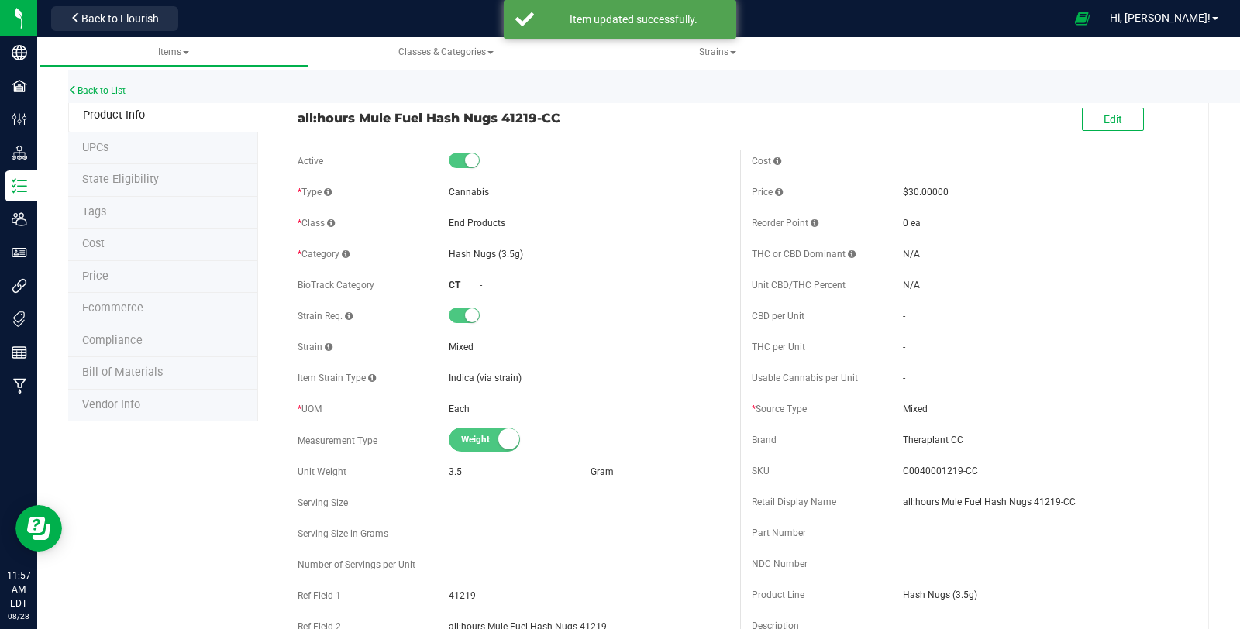
click at [102, 92] on link "Back to List" at bounding box center [96, 90] width 57 height 11
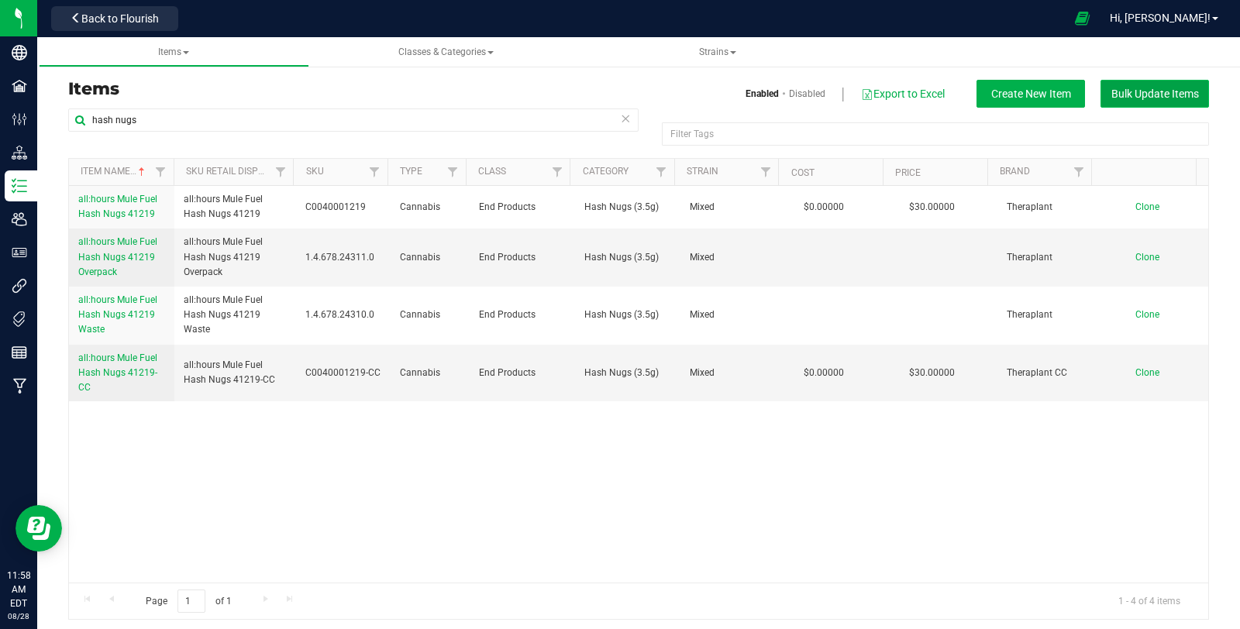
click at [1150, 98] on span "Bulk Update Items" at bounding box center [1156, 94] width 88 height 12
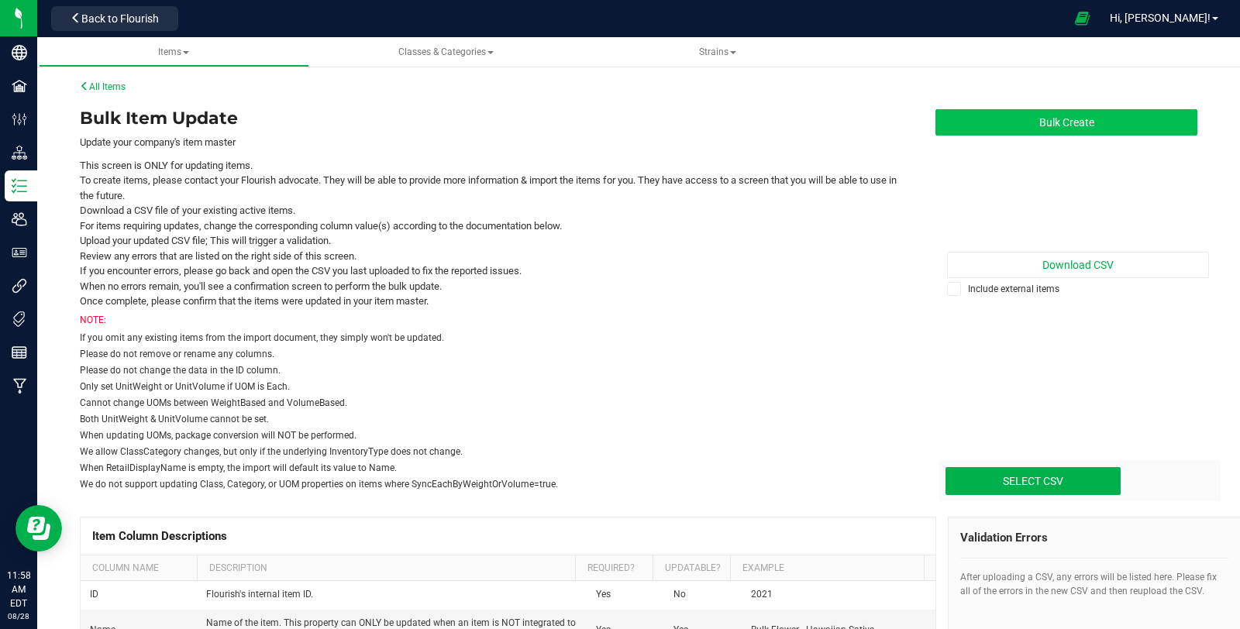
click at [1152, 119] on button "Bulk Create" at bounding box center [1067, 122] width 262 height 26
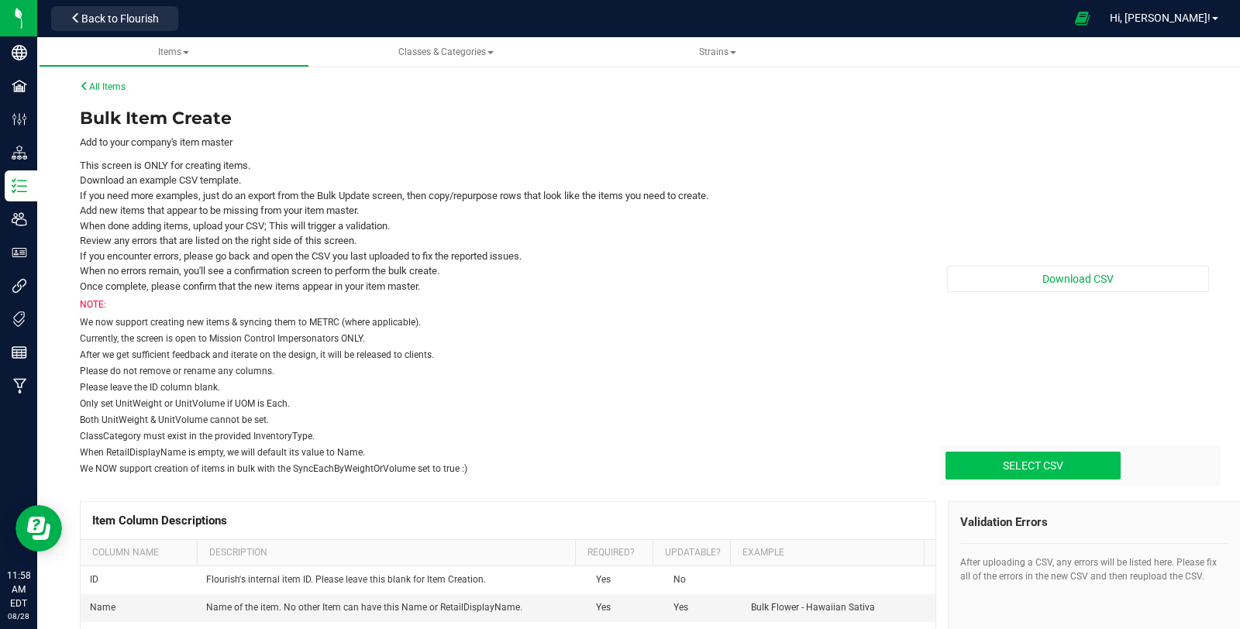
type input "C:\fakepath\create-items_[DATE].csv"
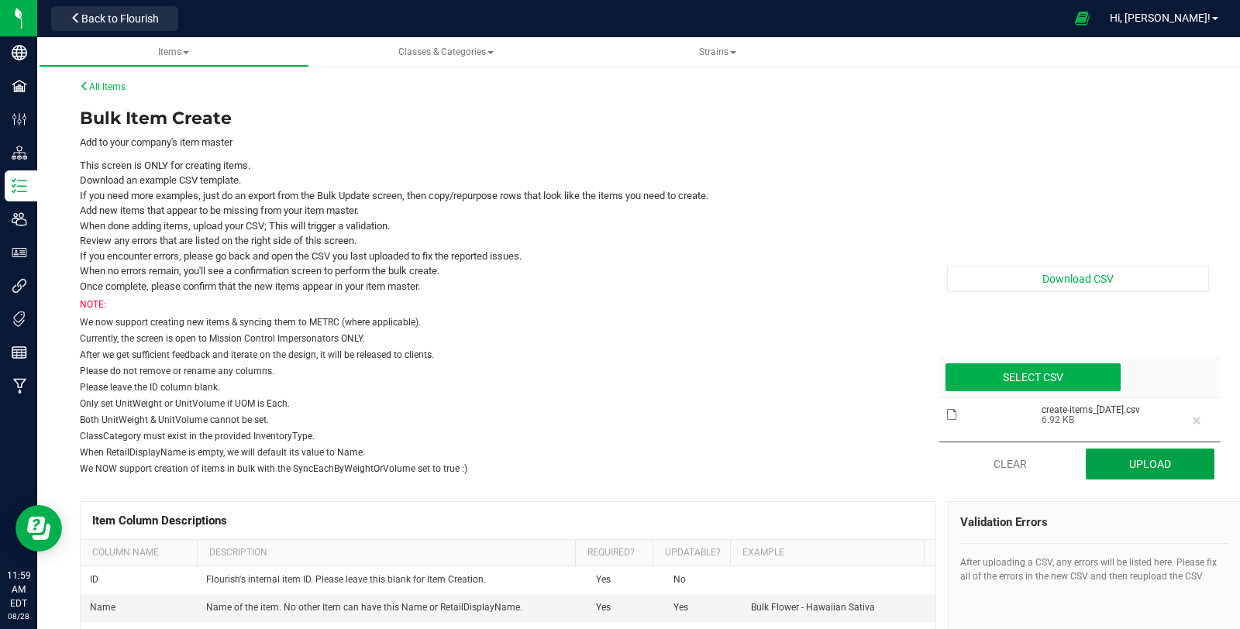
click at [1119, 470] on button "Upload" at bounding box center [1150, 464] width 129 height 31
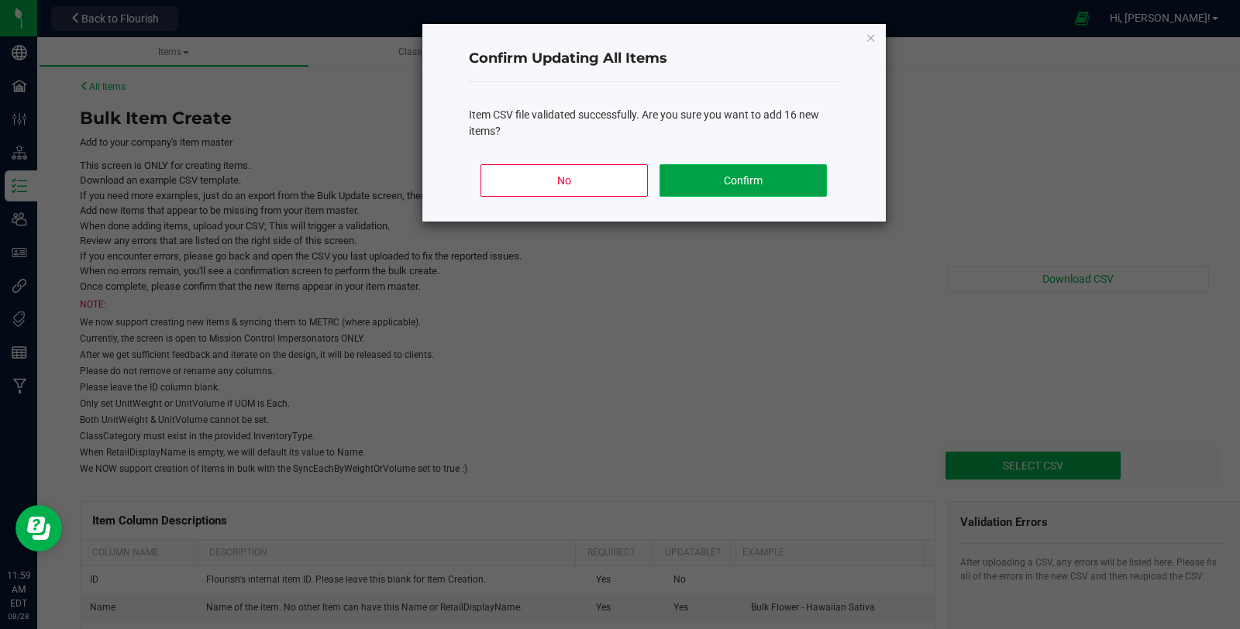
click at [821, 182] on button "Confirm" at bounding box center [743, 180] width 167 height 33
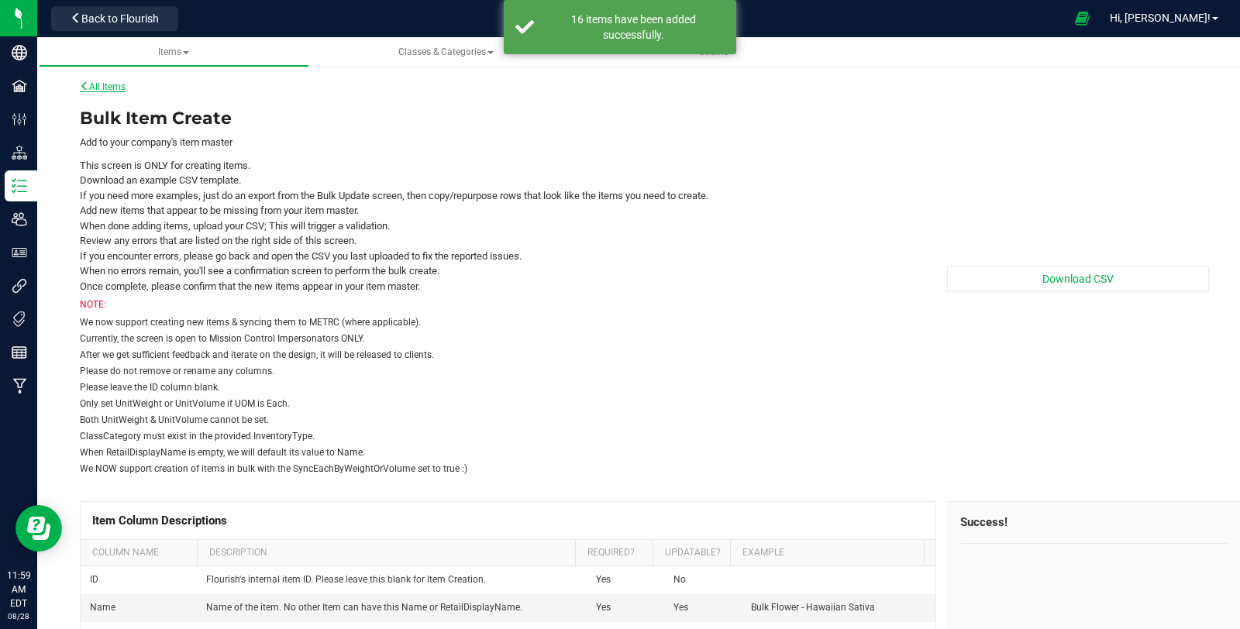
click at [113, 90] on link "All Items" at bounding box center [103, 86] width 46 height 11
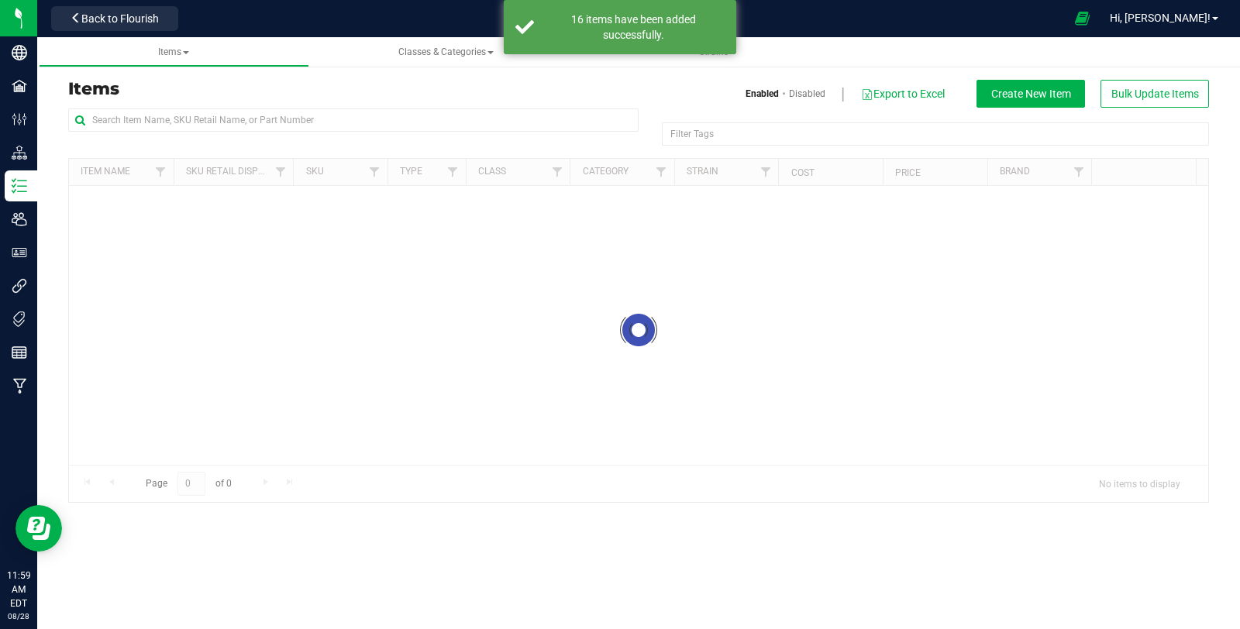
click at [104, 30] on div "Back to Flourish" at bounding box center [115, 18] width 140 height 30
click at [103, 25] on button "Back to Flourish" at bounding box center [114, 18] width 127 height 25
